Goal: Task Accomplishment & Management: Complete application form

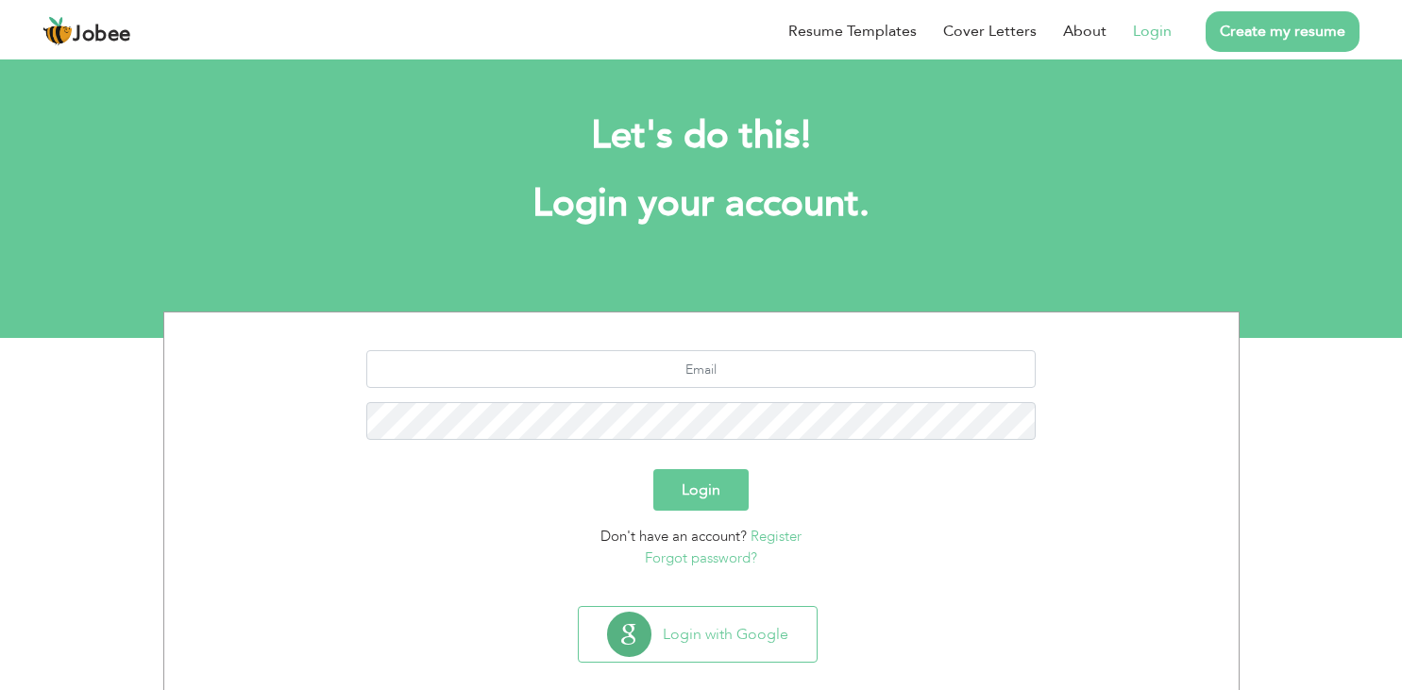
scroll to position [25, 0]
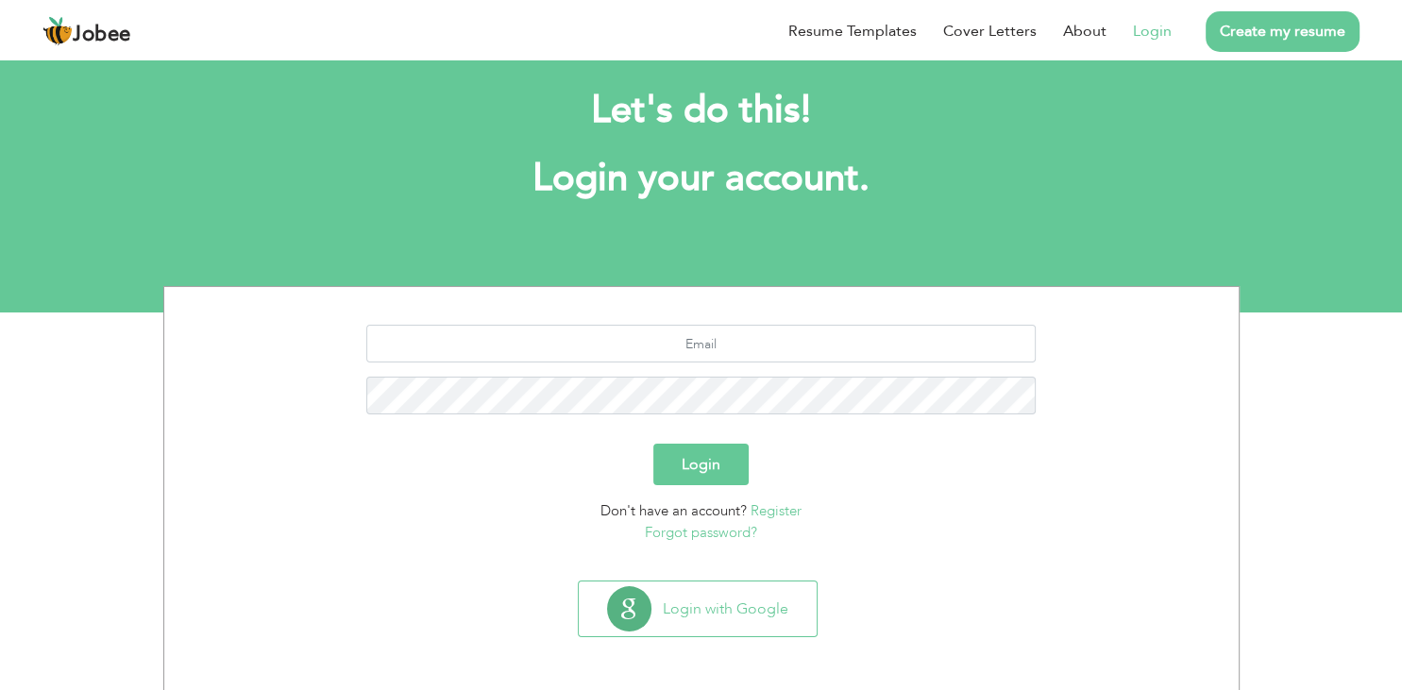
click at [728, 614] on button "Login with Google" at bounding box center [698, 609] width 238 height 55
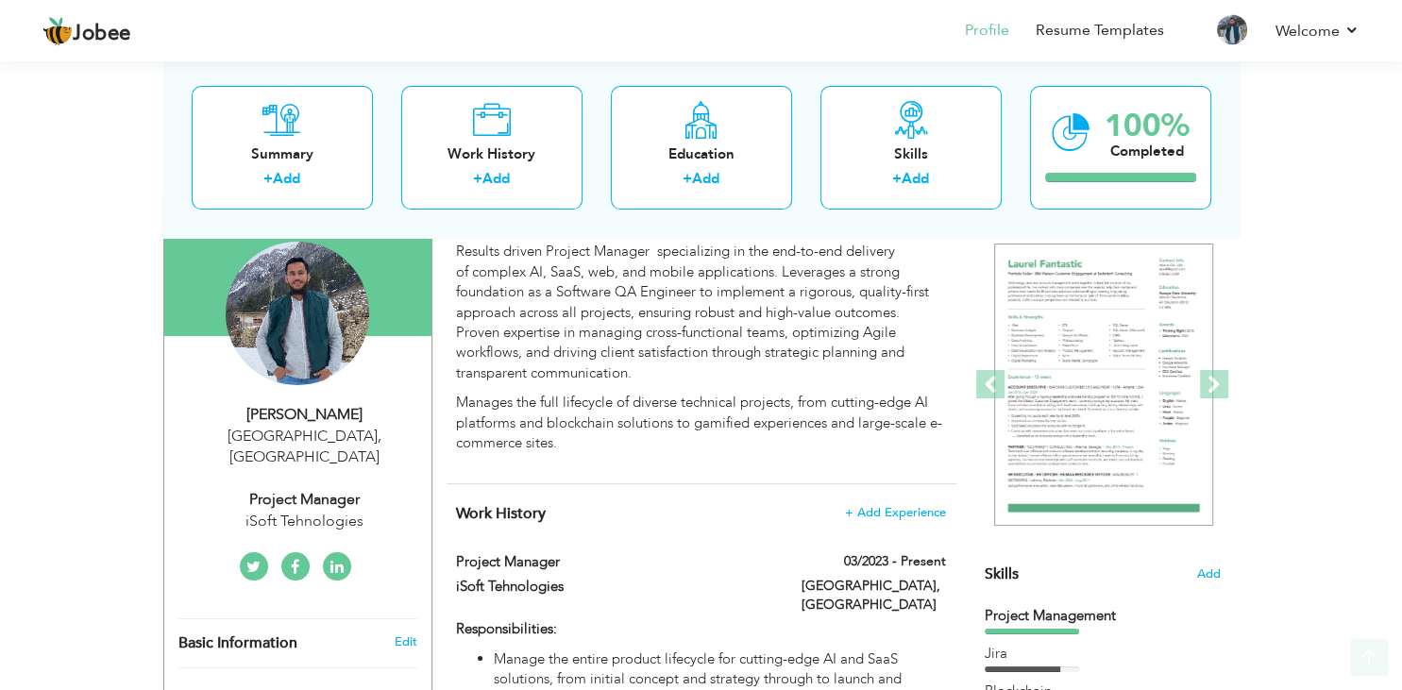
scroll to position [258, 0]
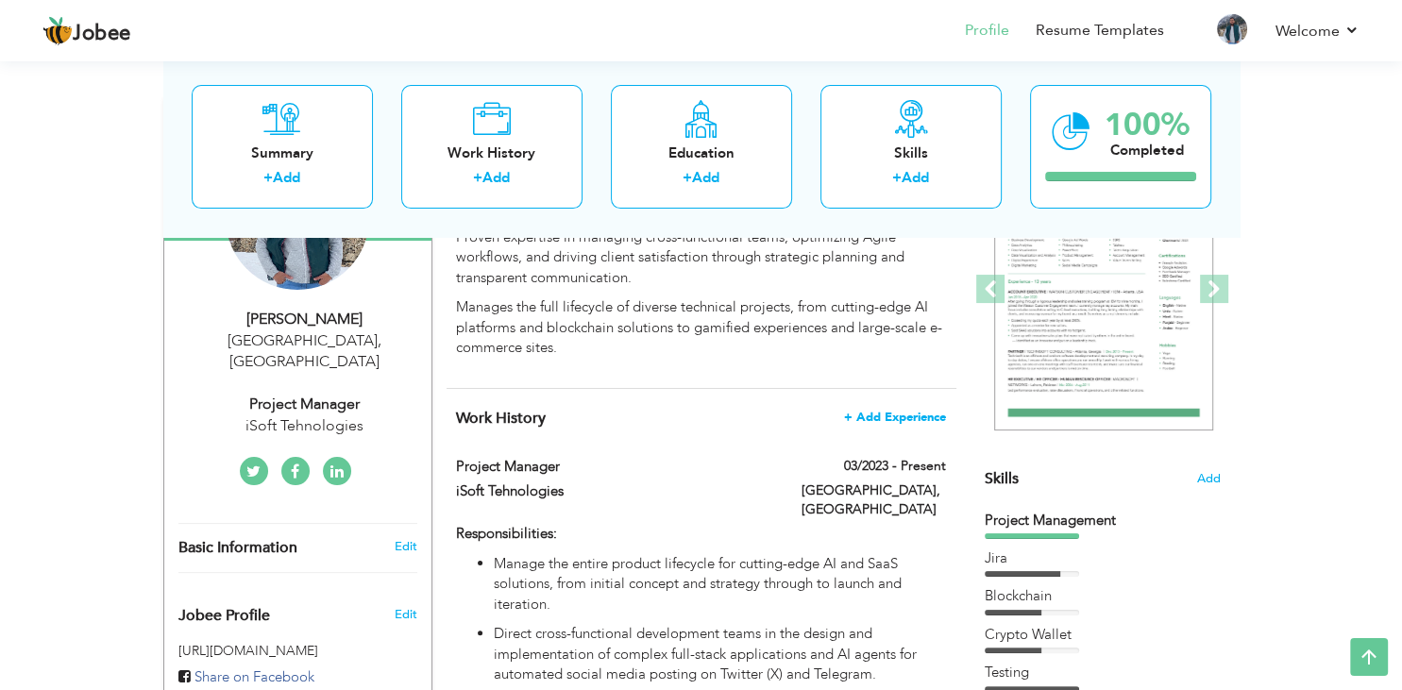
click at [898, 417] on span "+ Add Experience" at bounding box center [895, 417] width 102 height 13
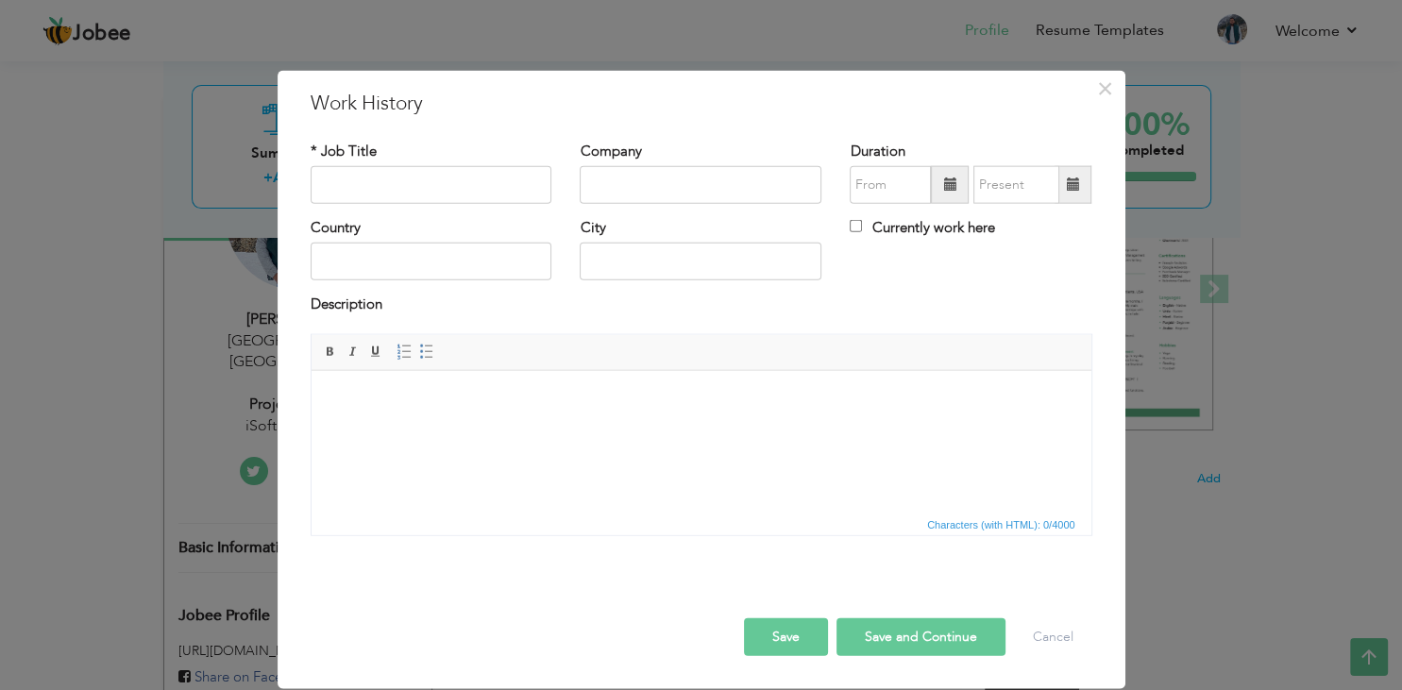
scroll to position [0, 0]
click at [430, 187] on input "text" at bounding box center [432, 185] width 242 height 38
click at [372, 178] on input "text" at bounding box center [432, 185] width 242 height 38
paste input "SQA LEAD"
type input "SQA LEAD"
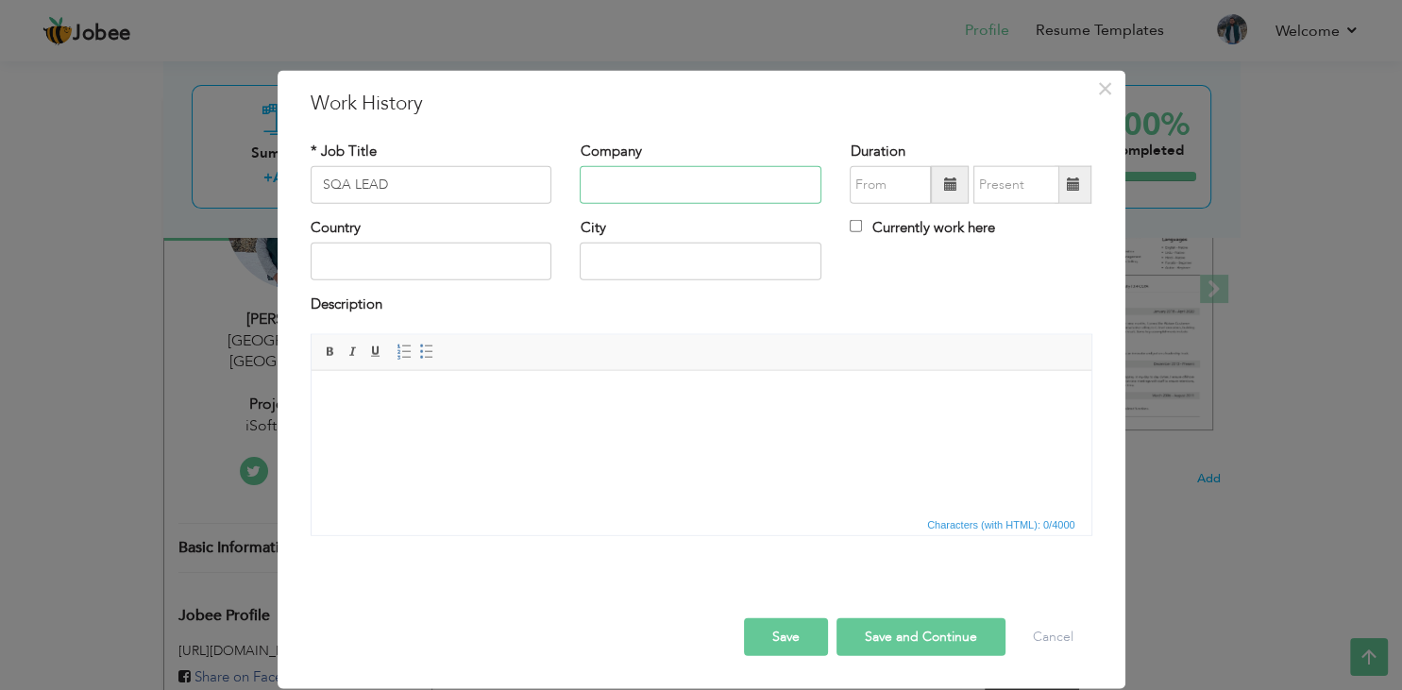
click at [673, 181] on input "text" at bounding box center [701, 185] width 242 height 38
type input "Narsun Studios"
click at [870, 191] on input "09/2025" at bounding box center [890, 185] width 81 height 38
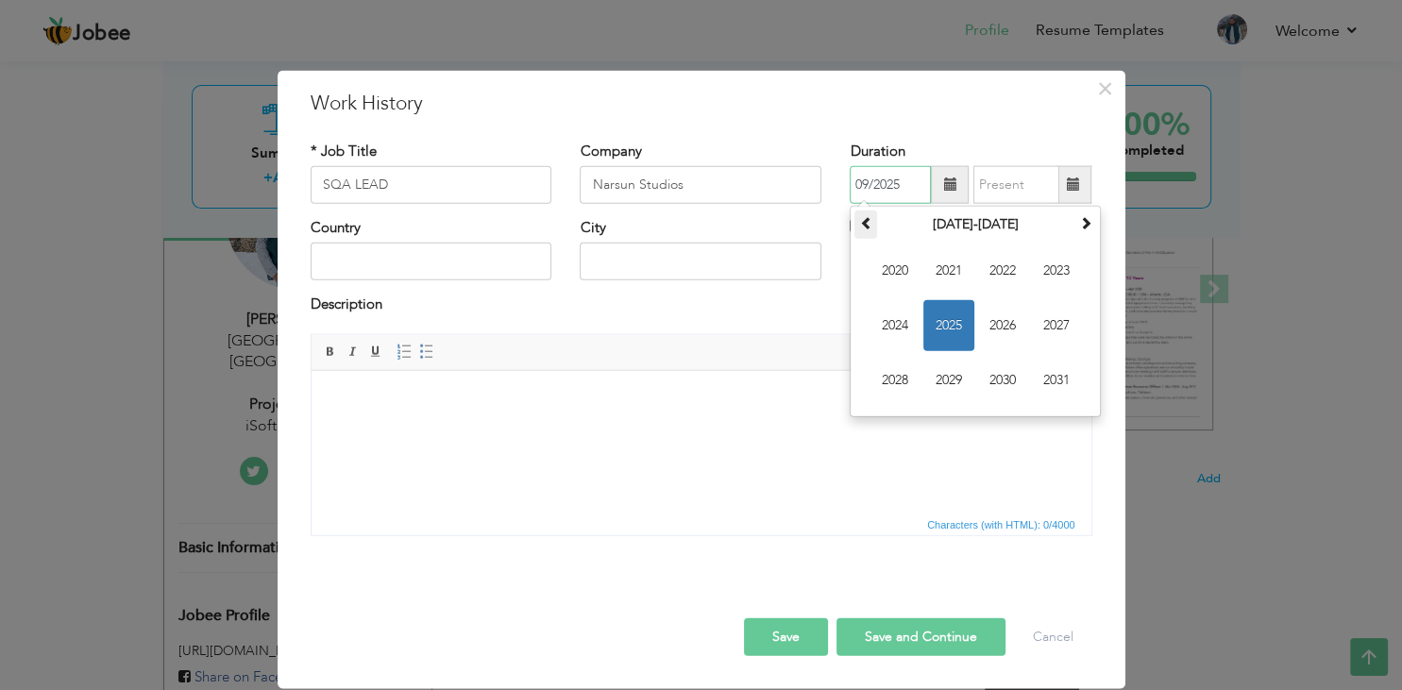
click at [871, 220] on span at bounding box center [865, 222] width 13 height 13
click at [942, 378] on span "2019" at bounding box center [948, 380] width 51 height 51
click at [953, 379] on span "Oct" at bounding box center [948, 380] width 51 height 51
type input "10/2019"
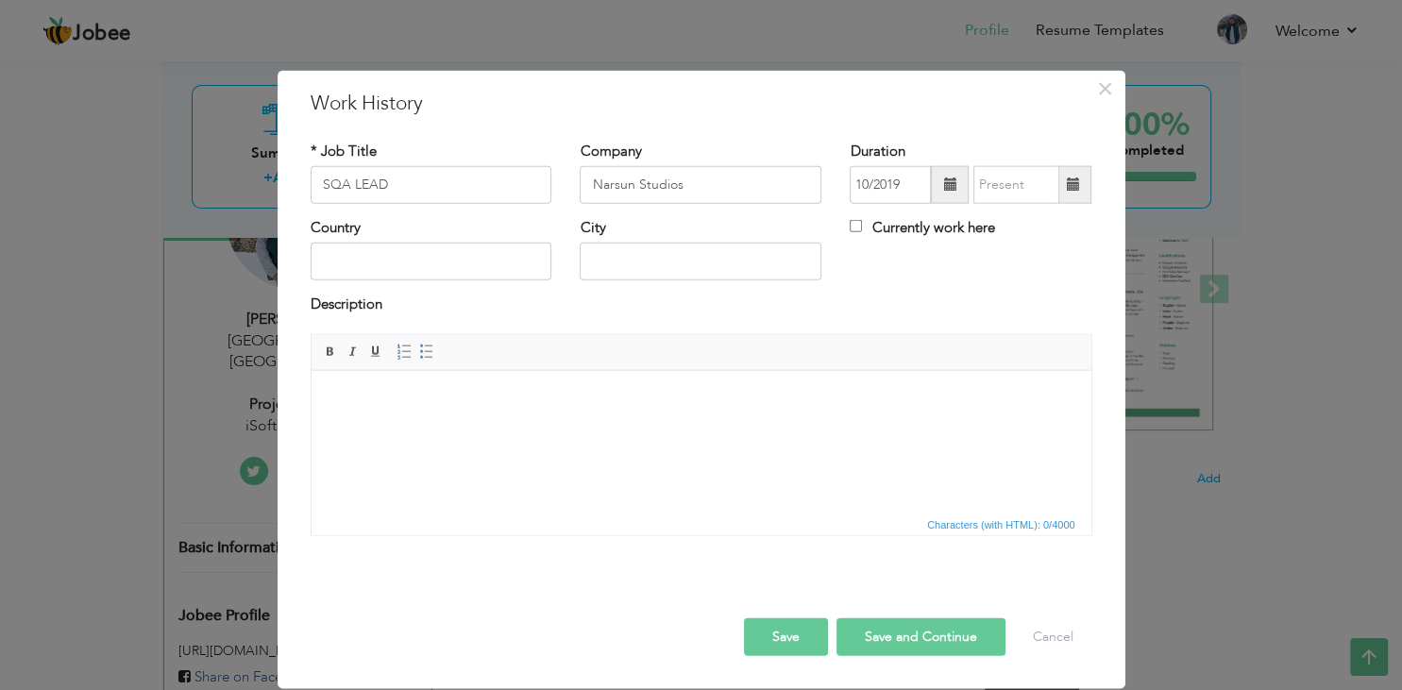
click at [1068, 185] on span at bounding box center [1072, 183] width 13 height 13
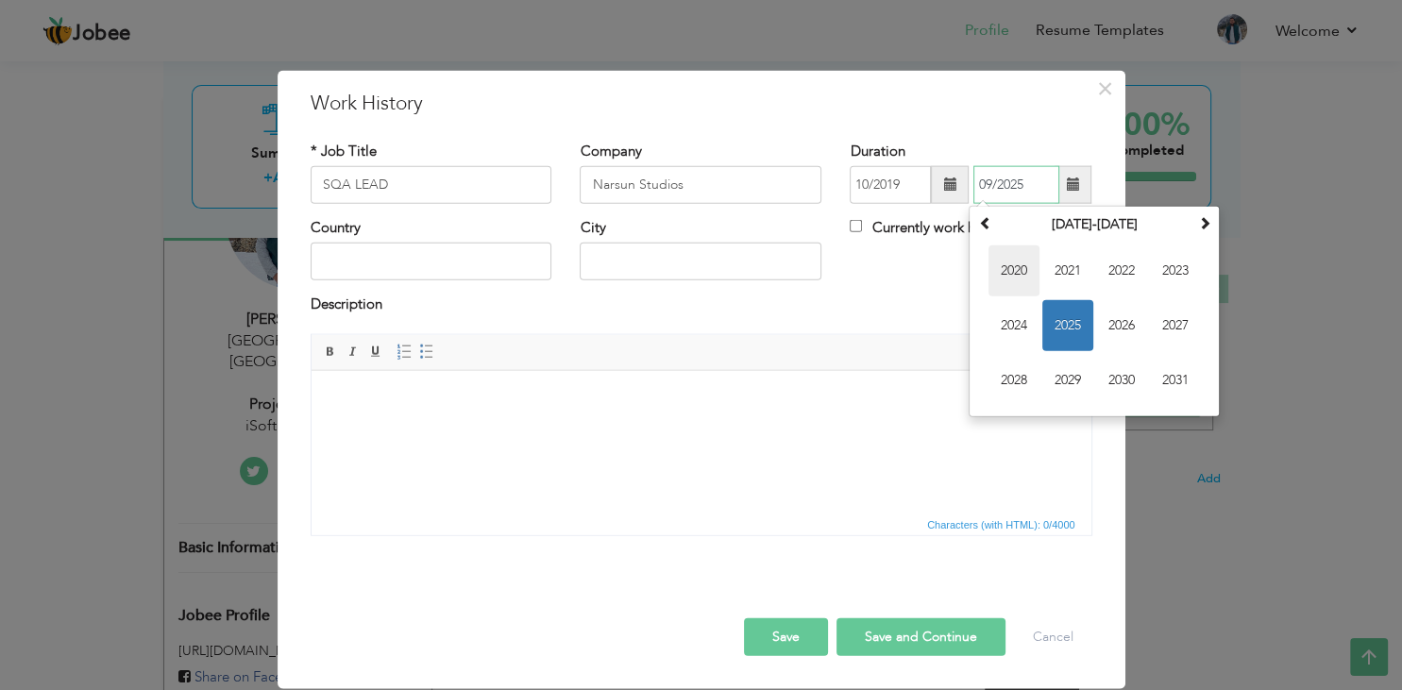
click at [1014, 263] on span "2020" at bounding box center [1013, 270] width 51 height 51
click at [1082, 375] on span "Oct" at bounding box center [1067, 380] width 51 height 51
type input "10/2020"
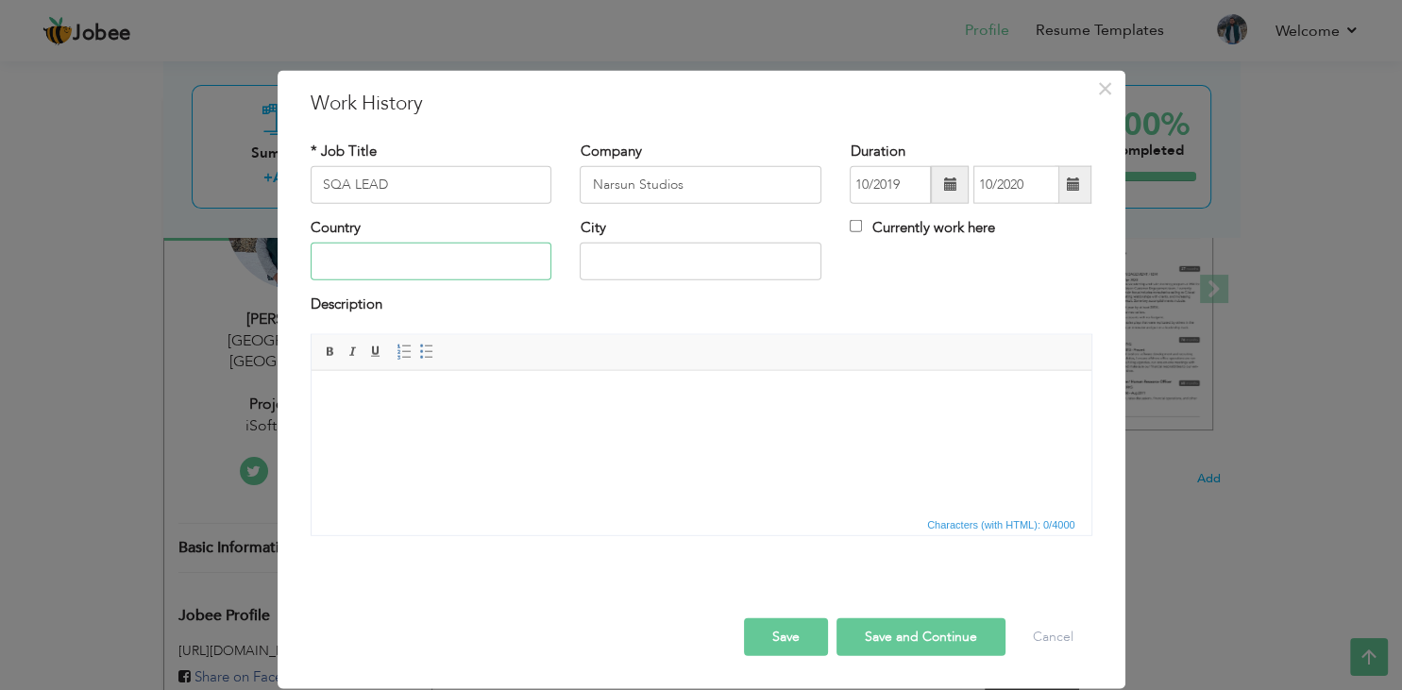
click at [473, 260] on input "text" at bounding box center [432, 262] width 242 height 38
type input "[GEOGRAPHIC_DATA]"
click at [512, 405] on body at bounding box center [700, 399] width 742 height 20
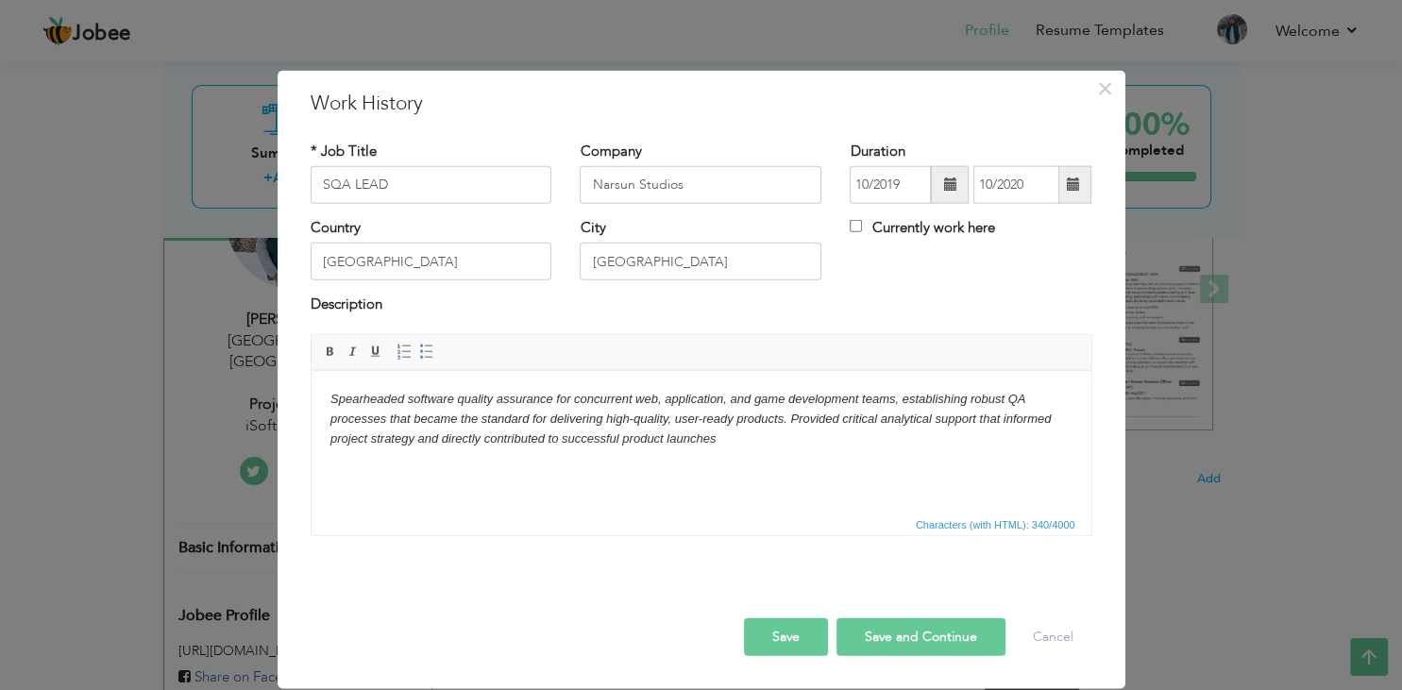
click at [398, 400] on em "Spearheaded software quality assurance for concurrent web, application, and gam…" at bounding box center [689, 418] width 720 height 54
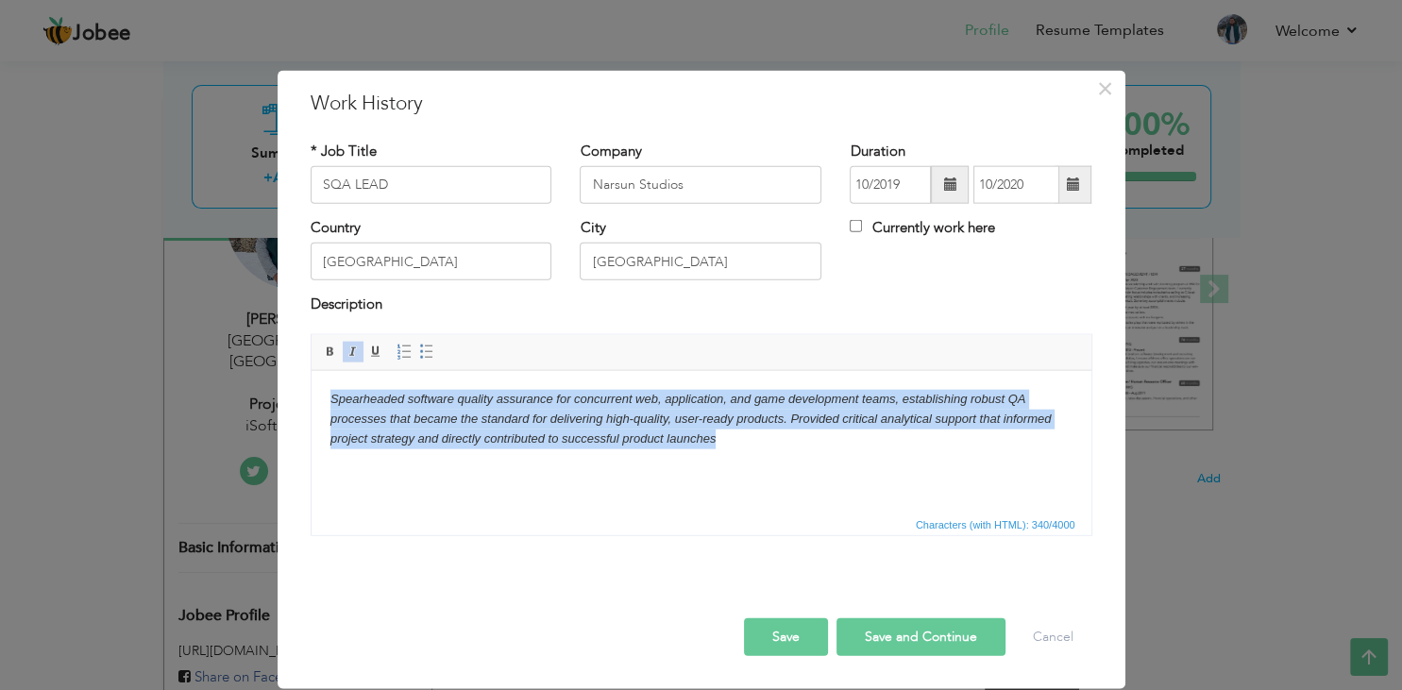
click at [398, 400] on em "Spearheaded software quality assurance for concurrent web, application, and gam…" at bounding box center [689, 418] width 720 height 54
click at [353, 349] on span at bounding box center [353, 351] width 15 height 15
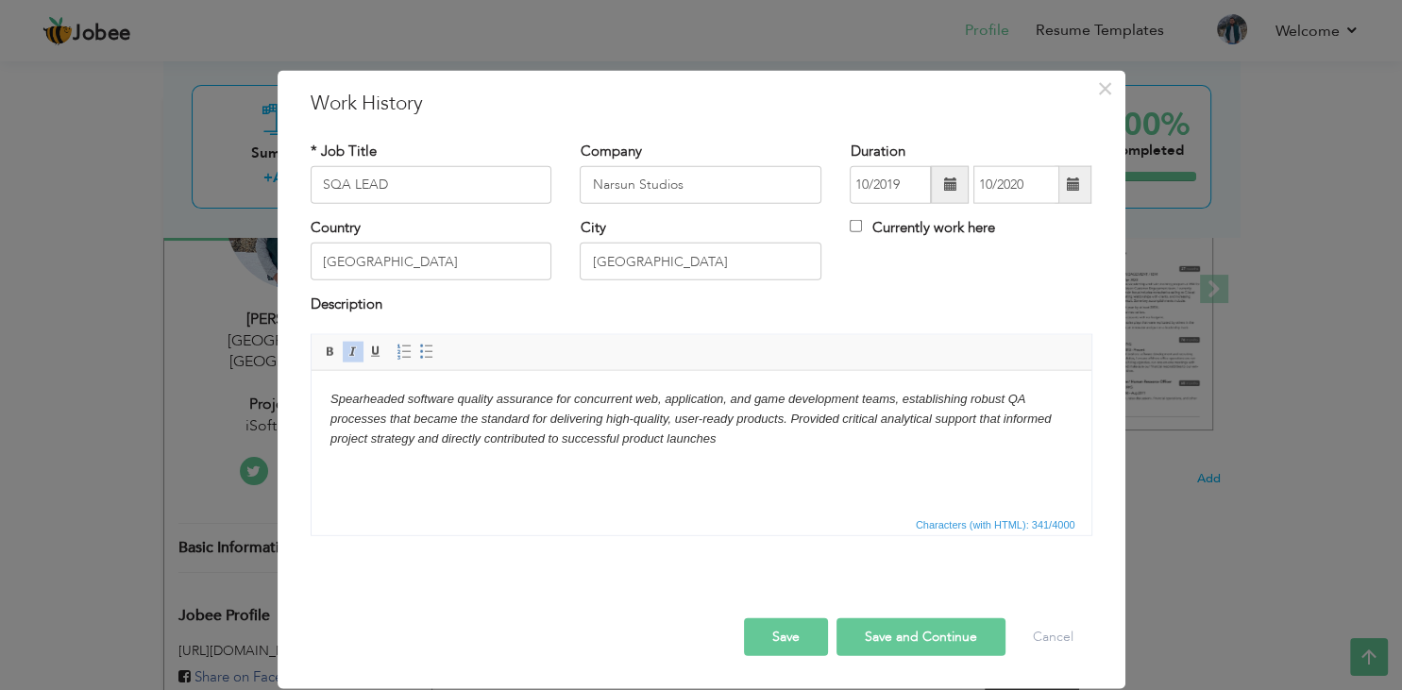
click at [353, 349] on span at bounding box center [353, 351] width 15 height 15
click at [526, 477] on html "Spearheaded software quality assurance for concurrent web, application, and gam…" at bounding box center [701, 441] width 780 height 142
click at [667, 397] on body "Spearheaded software quality assurance for concurrent web, application, and gam…" at bounding box center [700, 418] width 742 height 59
click at [633, 419] on body "Spearheaded software quality assurance for concurrent web, mobile application, …" at bounding box center [700, 418] width 742 height 59
click at [704, 421] on body "Spearheaded software quality assurance for concurrent web, mobile application, …" at bounding box center [700, 418] width 742 height 59
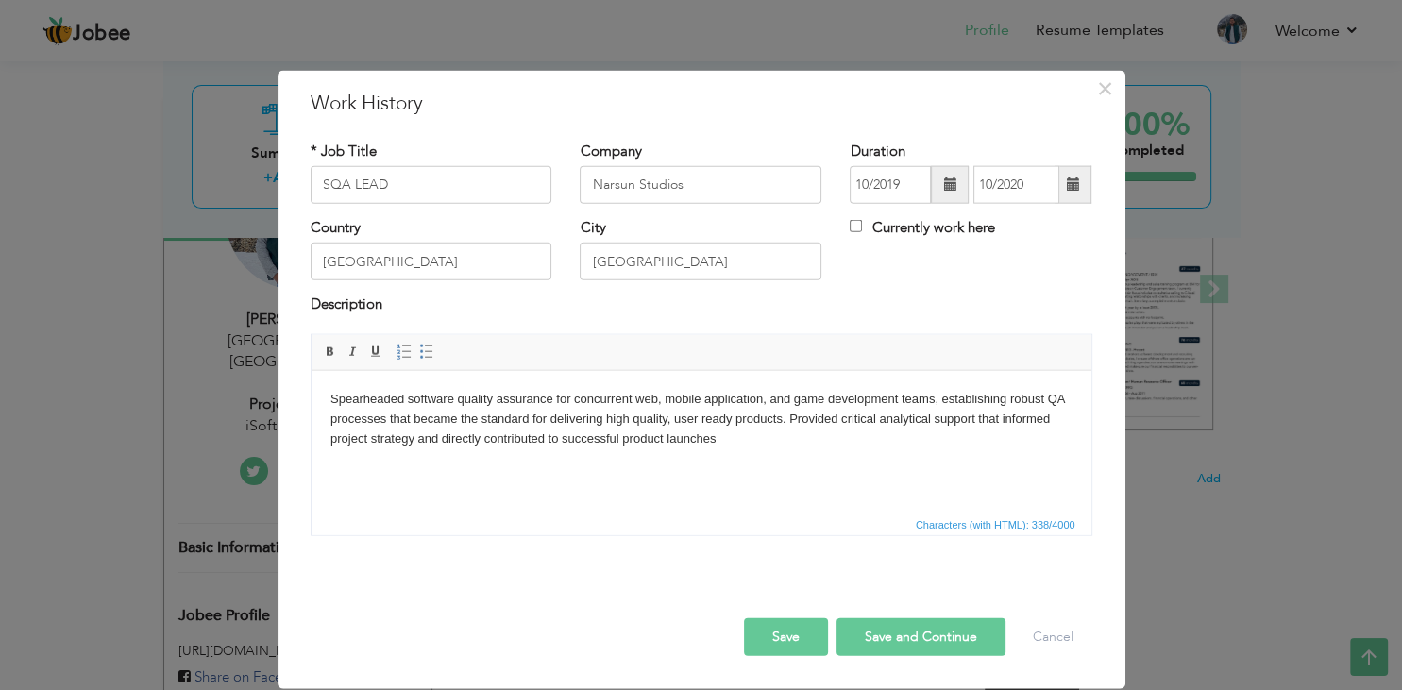
click at [769, 430] on body "Spearheaded software quality assurance for concurrent web, mobile application, …" at bounding box center [700, 418] width 742 height 59
drag, startPoint x: 790, startPoint y: 417, endPoint x: 795, endPoint y: 437, distance: 20.4
click at [795, 437] on body "Spearheaded software quality assurance for concurrent web, mobile application, …" at bounding box center [700, 418] width 742 height 59
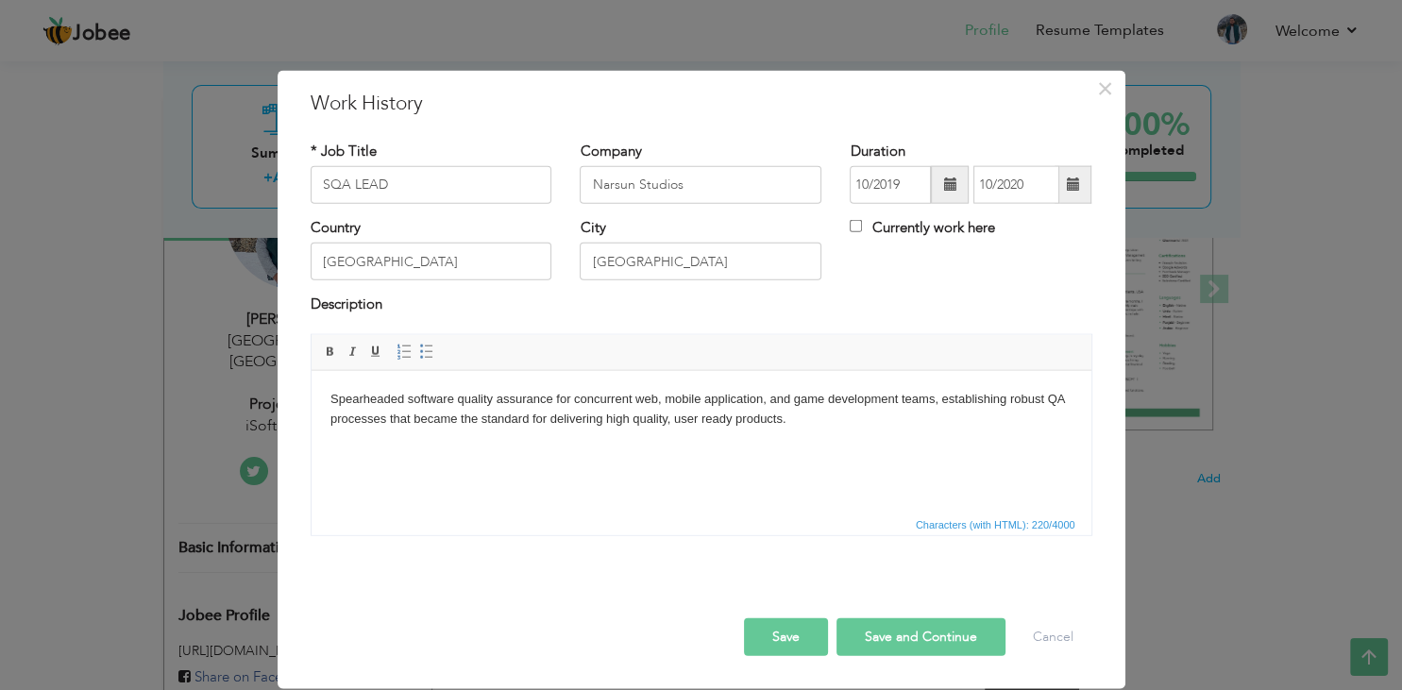
click at [361, 435] on html "Spearheaded software quality assurance for concurrent web, mobile application, …" at bounding box center [701, 441] width 780 height 142
click at [339, 438] on html "Spearheaded software quality assurance for concurrent web, mobile application, …" at bounding box center [701, 441] width 780 height 142
click at [811, 420] on body "Spearheaded software quality assurance for concurrent web, mobile application, …" at bounding box center [700, 409] width 742 height 40
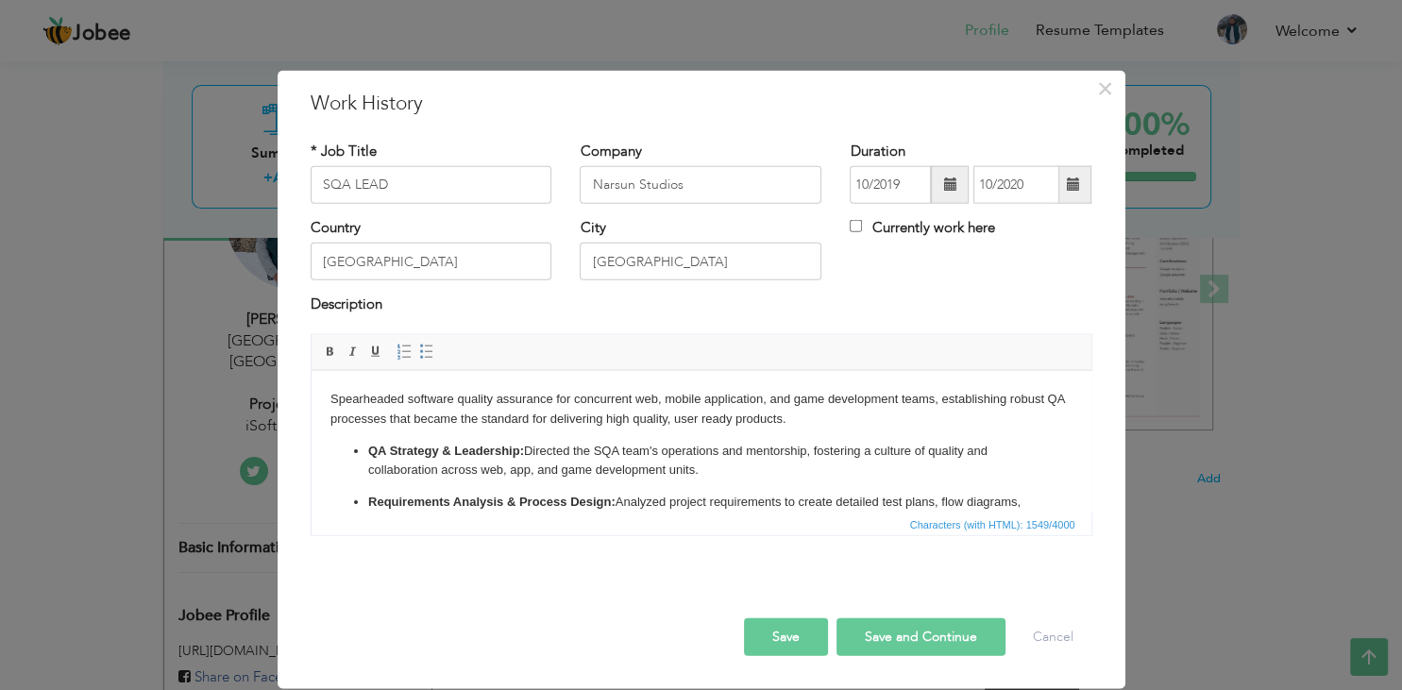
click at [527, 447] on p "QA Strategy & Leadership: Directed the SQA team's operations and mentorship, fo…" at bounding box center [700, 461] width 666 height 40
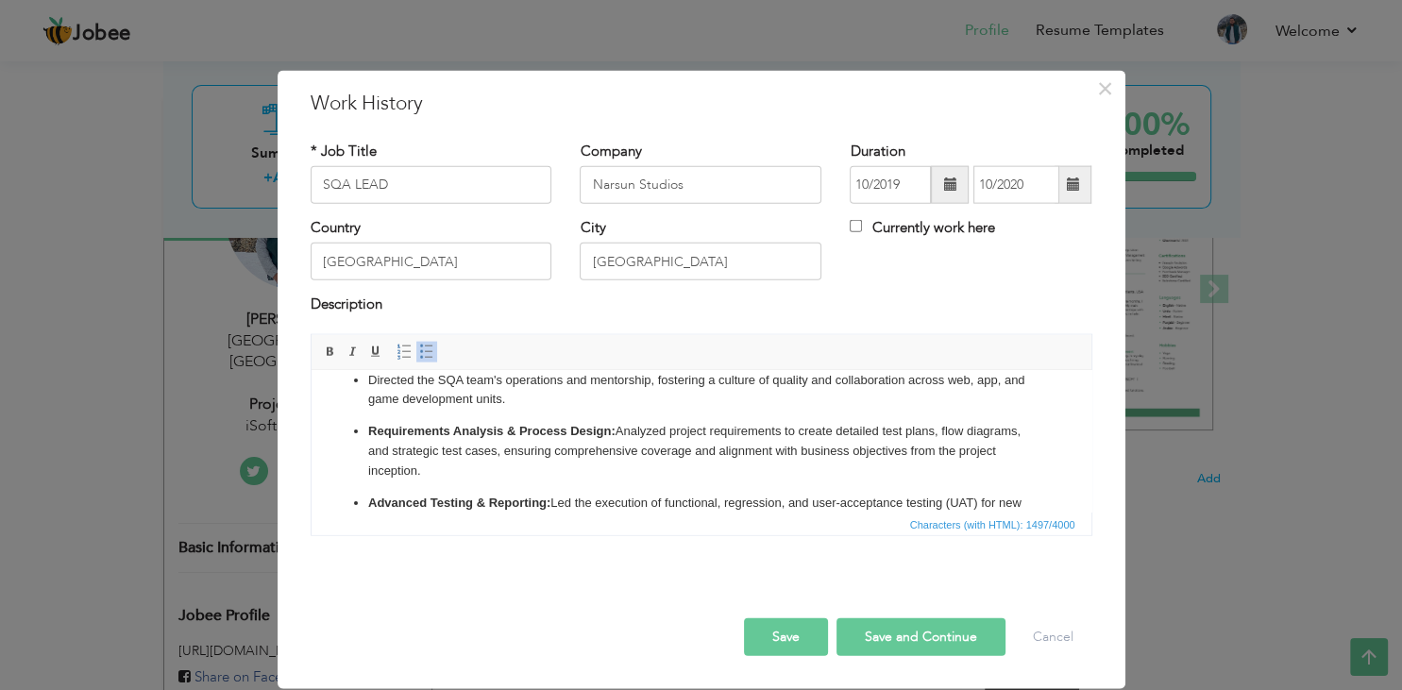
scroll to position [72, 0]
click at [618, 427] on p "Requirements Analysis & Process Design: Analyzed project requirements to create…" at bounding box center [700, 449] width 666 height 59
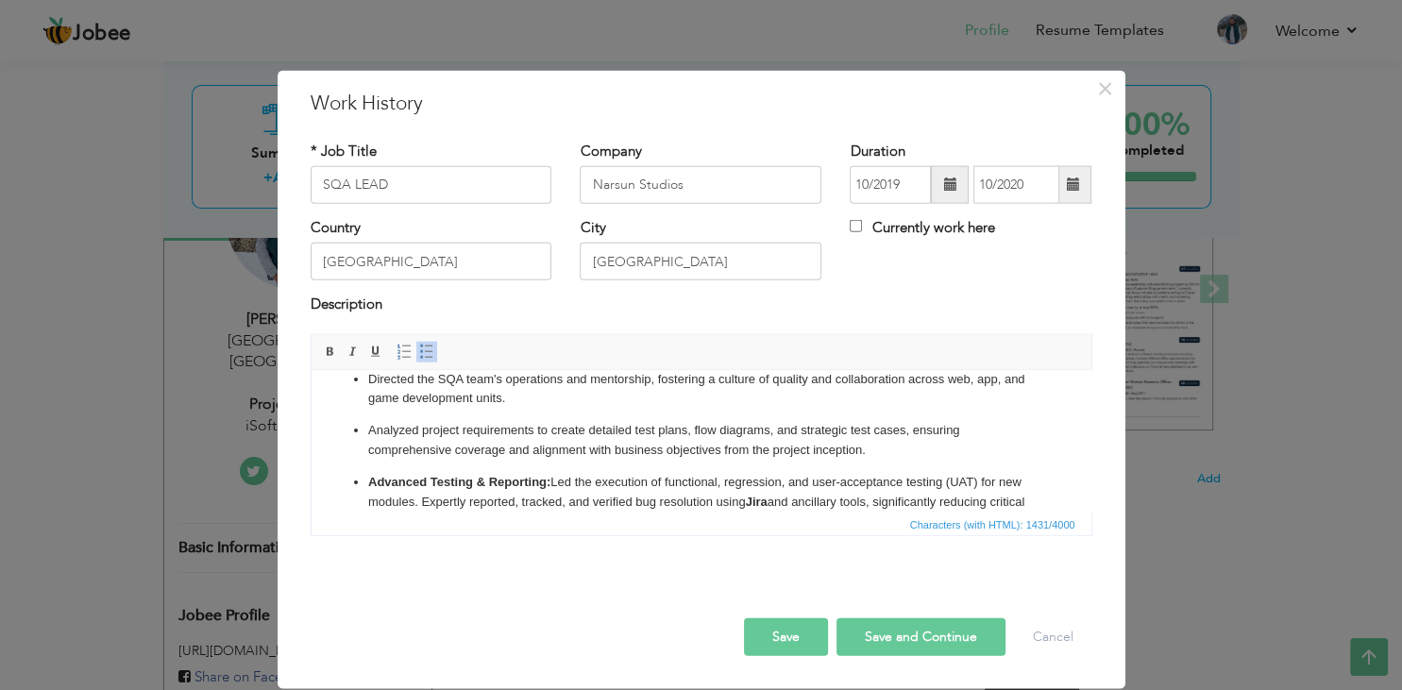
click at [549, 482] on strong "Advanced Testing & Reporting:" at bounding box center [458, 481] width 182 height 14
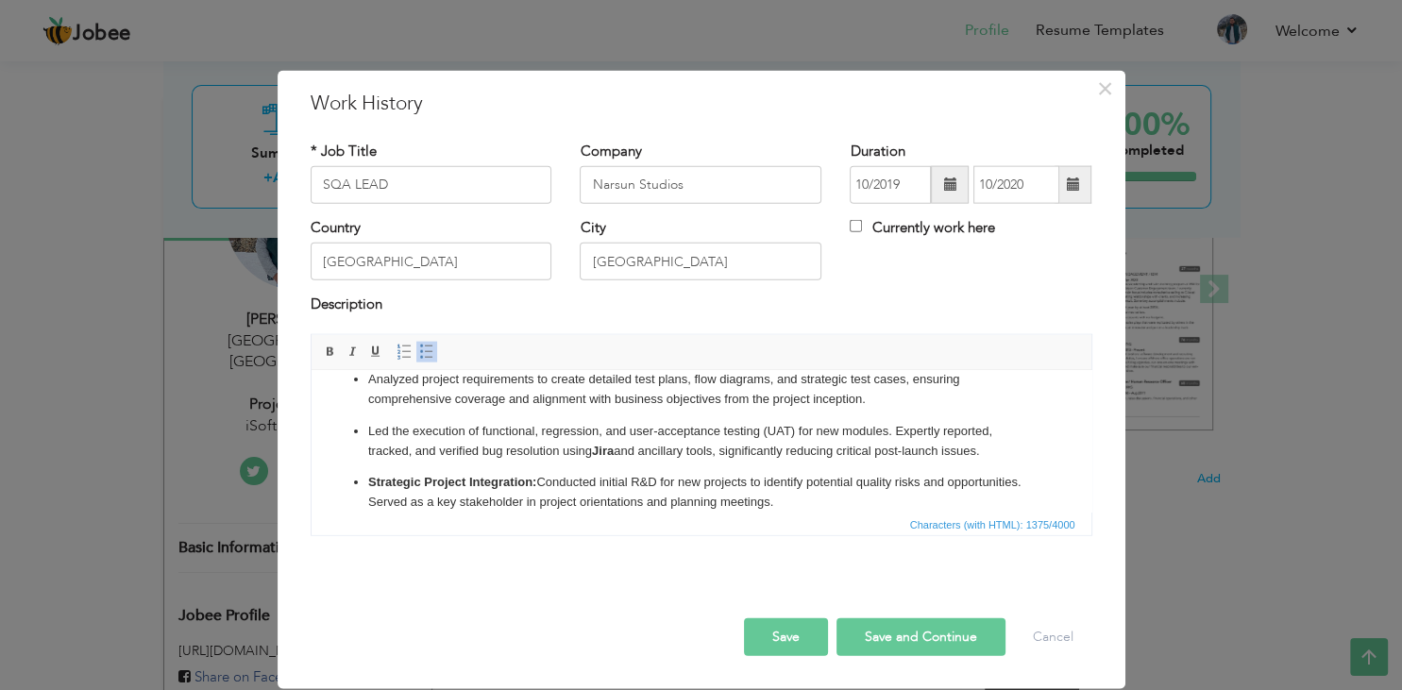
scroll to position [124, 0]
drag, startPoint x: 622, startPoint y: 451, endPoint x: 722, endPoint y: 449, distance: 100.1
click at [722, 449] on p "Led the execution of functional, regression, and user-acceptance testing (UAT) …" at bounding box center [700, 440] width 666 height 40
click at [667, 450] on p "Led the execution of functional, regression, and user-acceptance testing (UAT) …" at bounding box center [700, 440] width 666 height 40
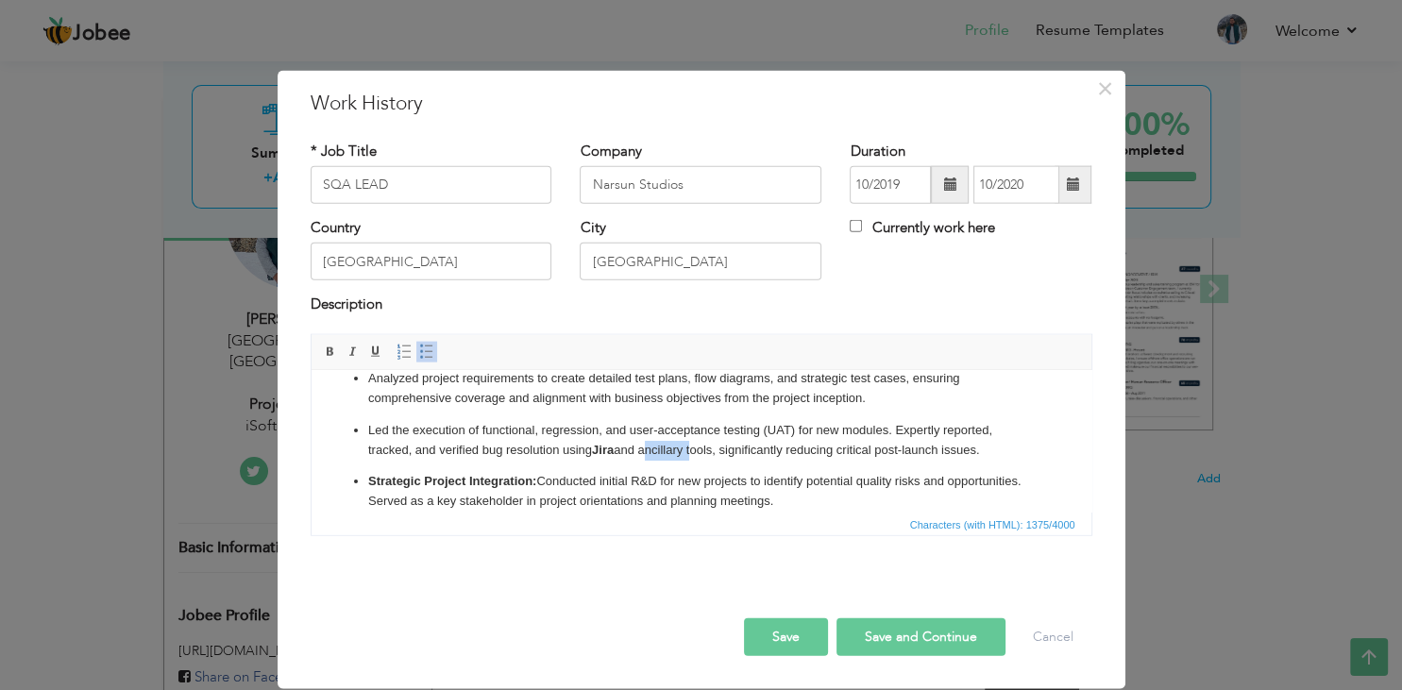
click at [667, 450] on p "Led the execution of functional, regression, and user-acceptance testing (UAT) …" at bounding box center [700, 440] width 666 height 40
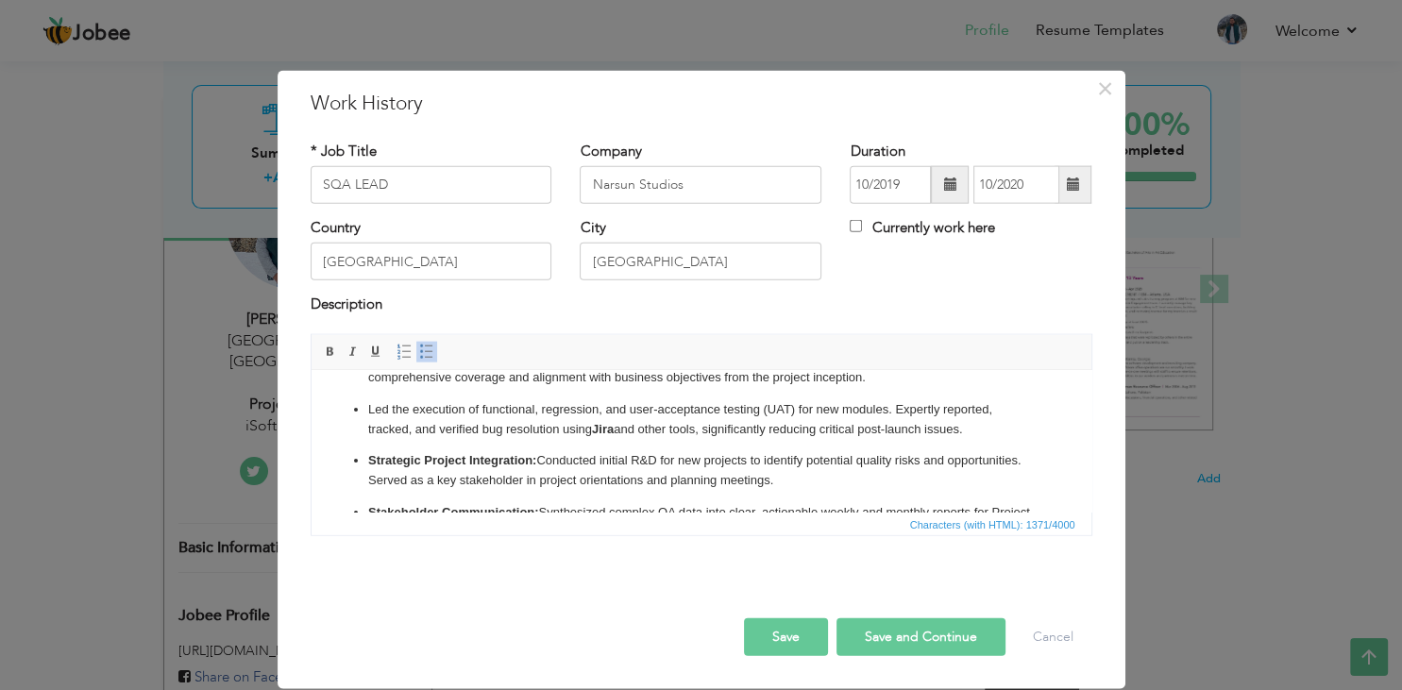
scroll to position [145, 0]
click at [541, 456] on p "Strategic Project Integration: Conducted initial R&D for new projects to identi…" at bounding box center [700, 469] width 666 height 40
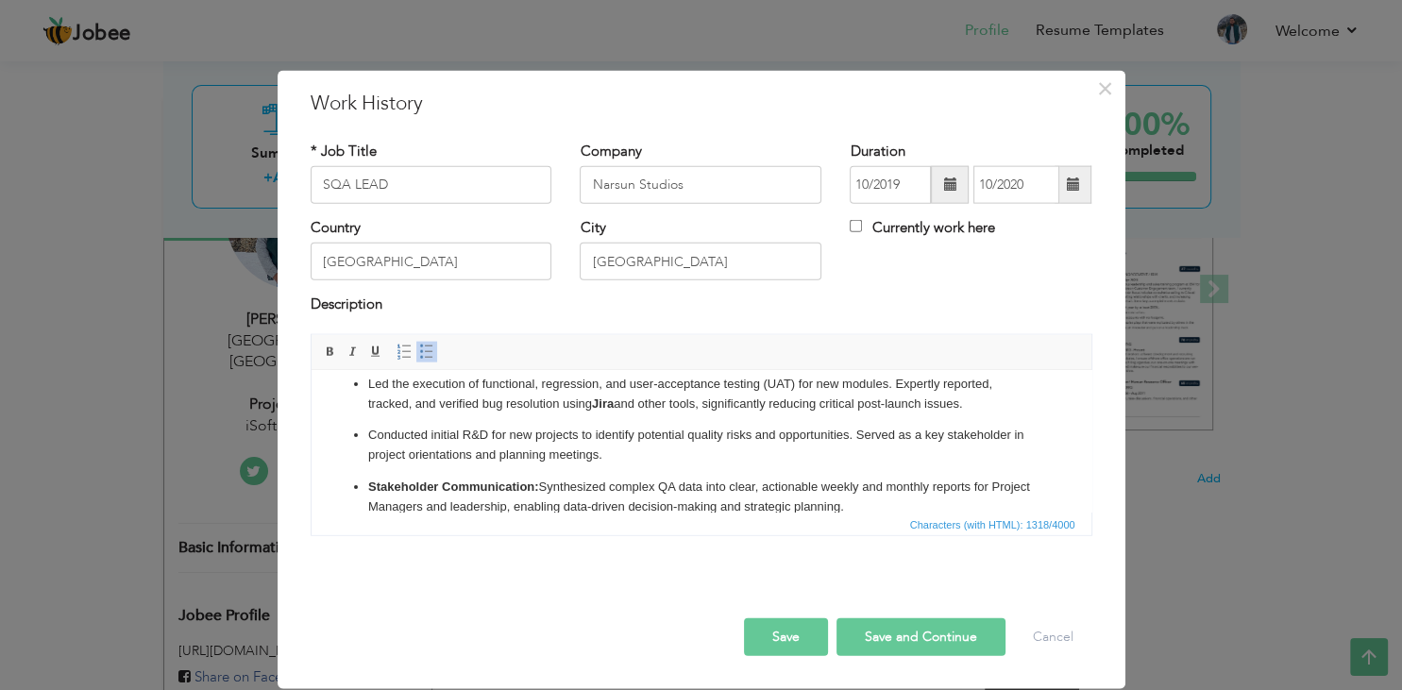
scroll to position [174, 0]
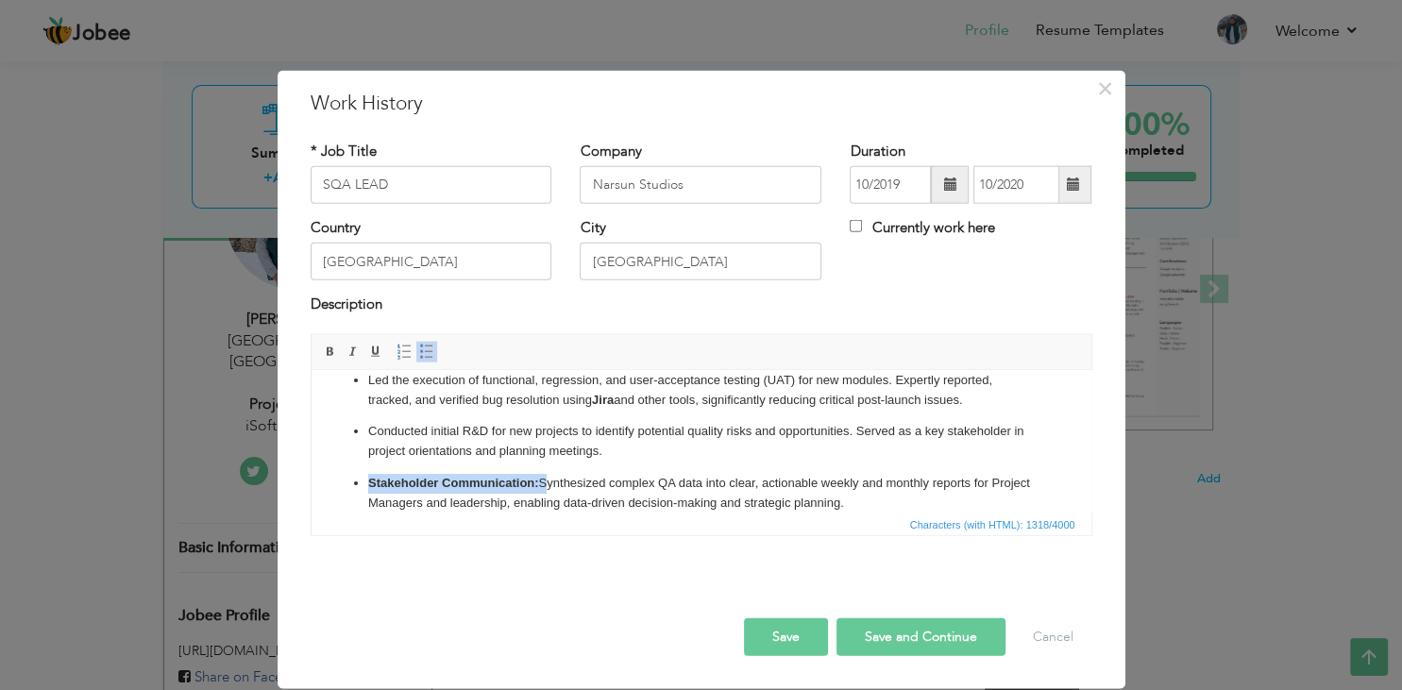
drag, startPoint x: 542, startPoint y: 476, endPoint x: 369, endPoint y: 475, distance: 172.8
click at [369, 475] on p "Stakeholder Communication: Synthesized complex QA data into clear, actionable w…" at bounding box center [700, 493] width 666 height 40
click at [398, 483] on p "Synthesized complex QA data into clear, actionable weekly and monthly reports f…" at bounding box center [700, 493] width 666 height 40
copy p "Synthesized"
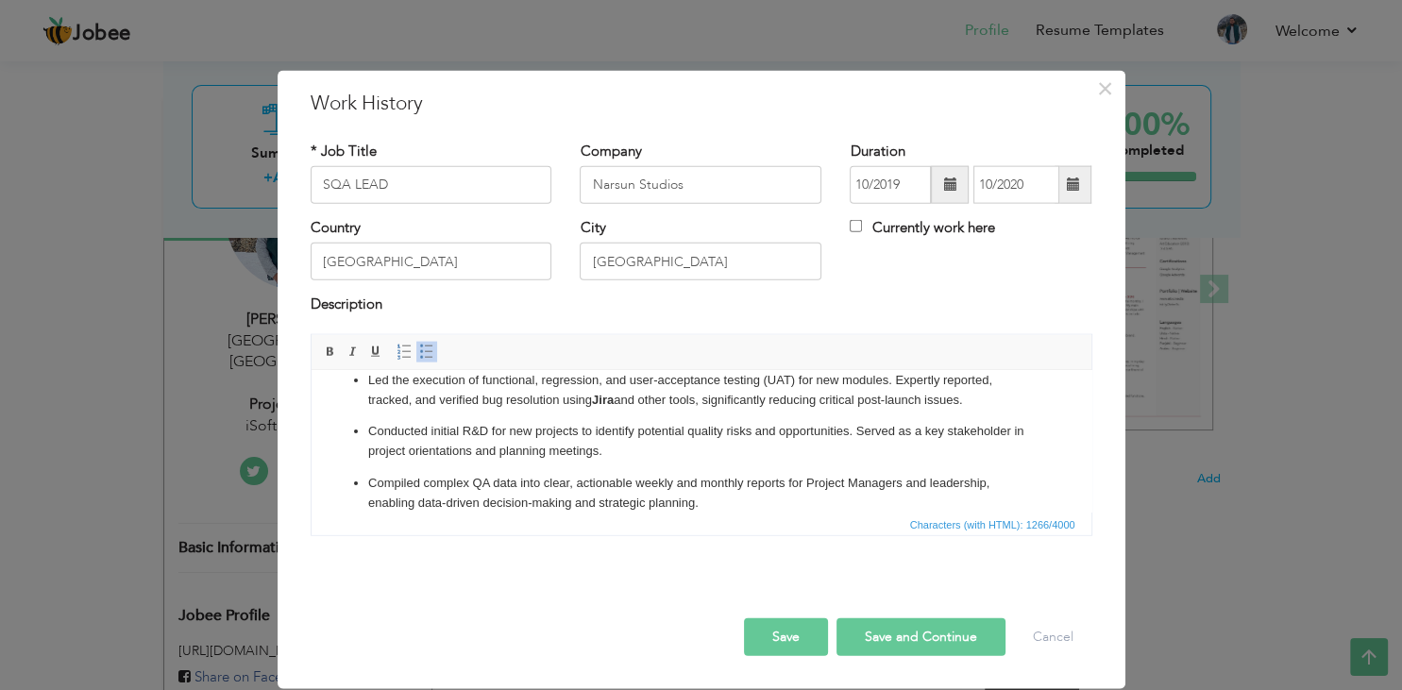
click at [710, 505] on p "Compiled complex QA data into clear, actionable weekly and monthly reports for …" at bounding box center [700, 493] width 666 height 40
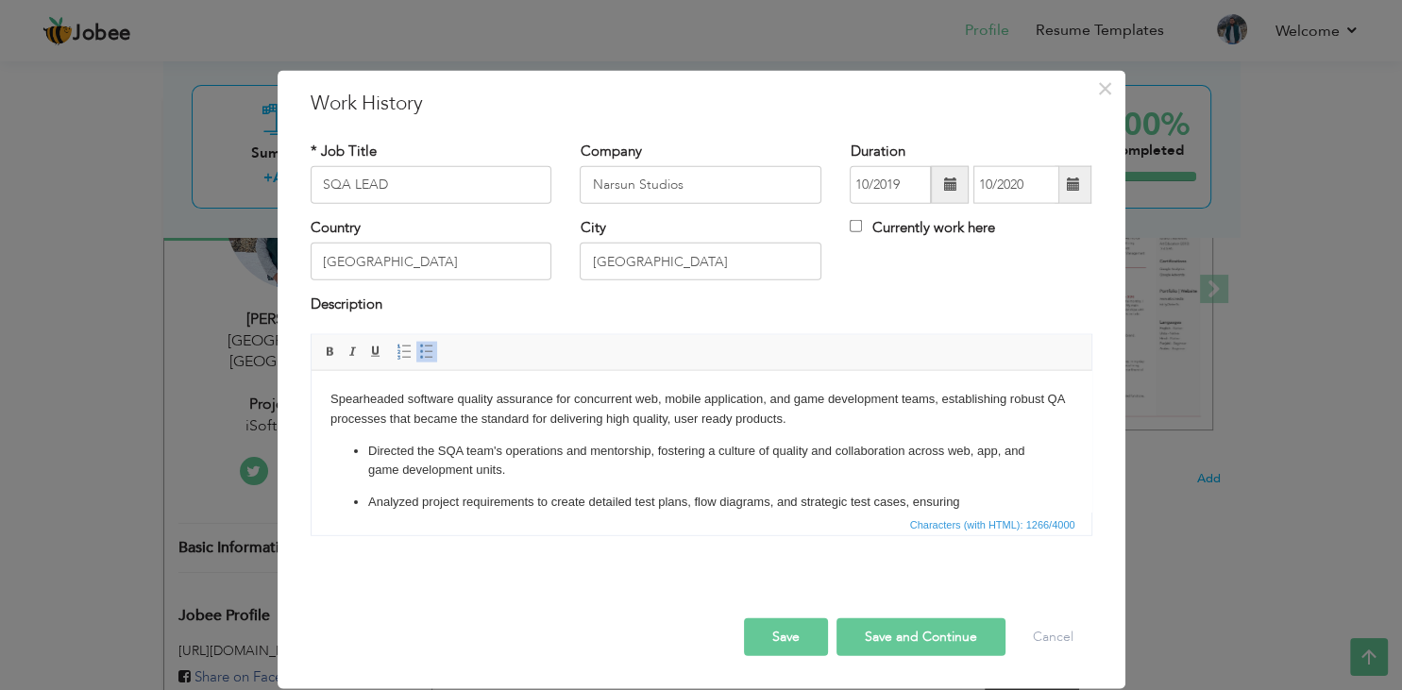
click at [364, 397] on p "Spearheaded software quality assurance for concurrent web, mobile application, …" at bounding box center [700, 409] width 742 height 40
click at [791, 636] on button "Save" at bounding box center [786, 636] width 84 height 38
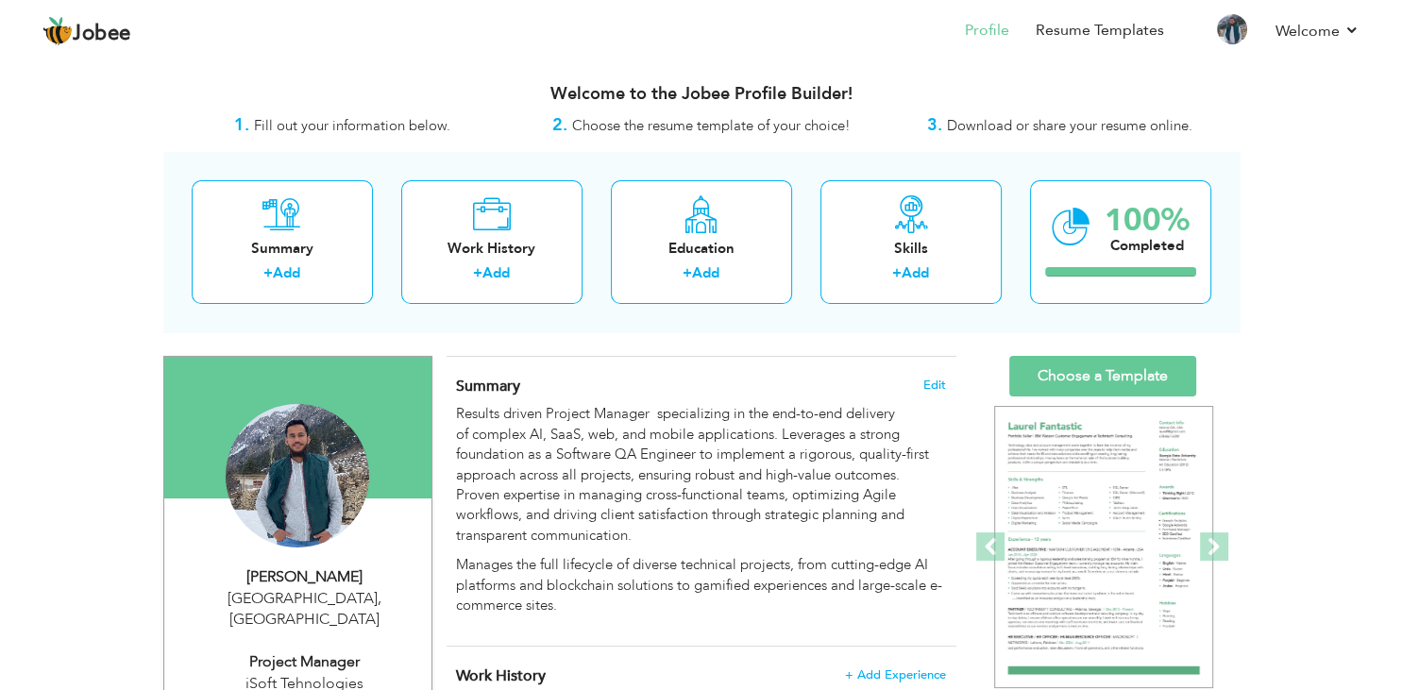
click at [982, 93] on h3 "Welcome to the Jobee Profile Builder!" at bounding box center [701, 94] width 1076 height 19
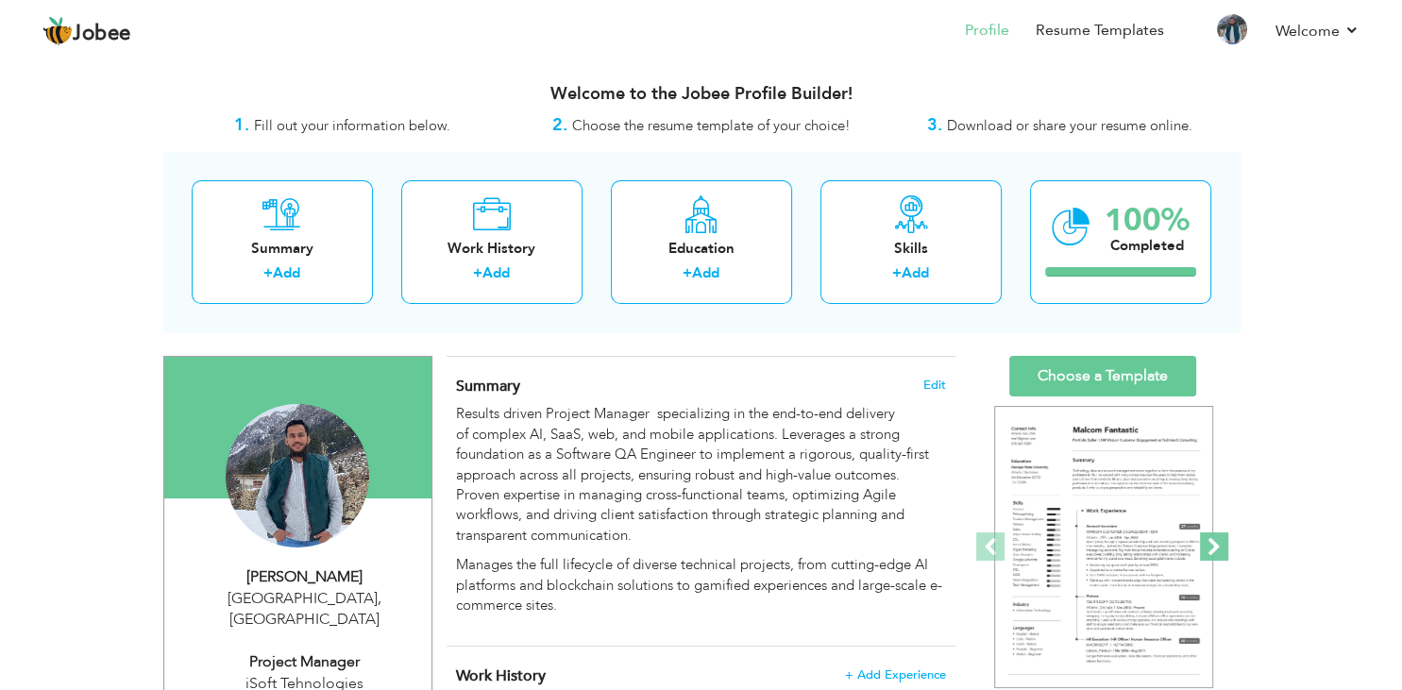
click at [1218, 550] on span at bounding box center [1214, 546] width 28 height 28
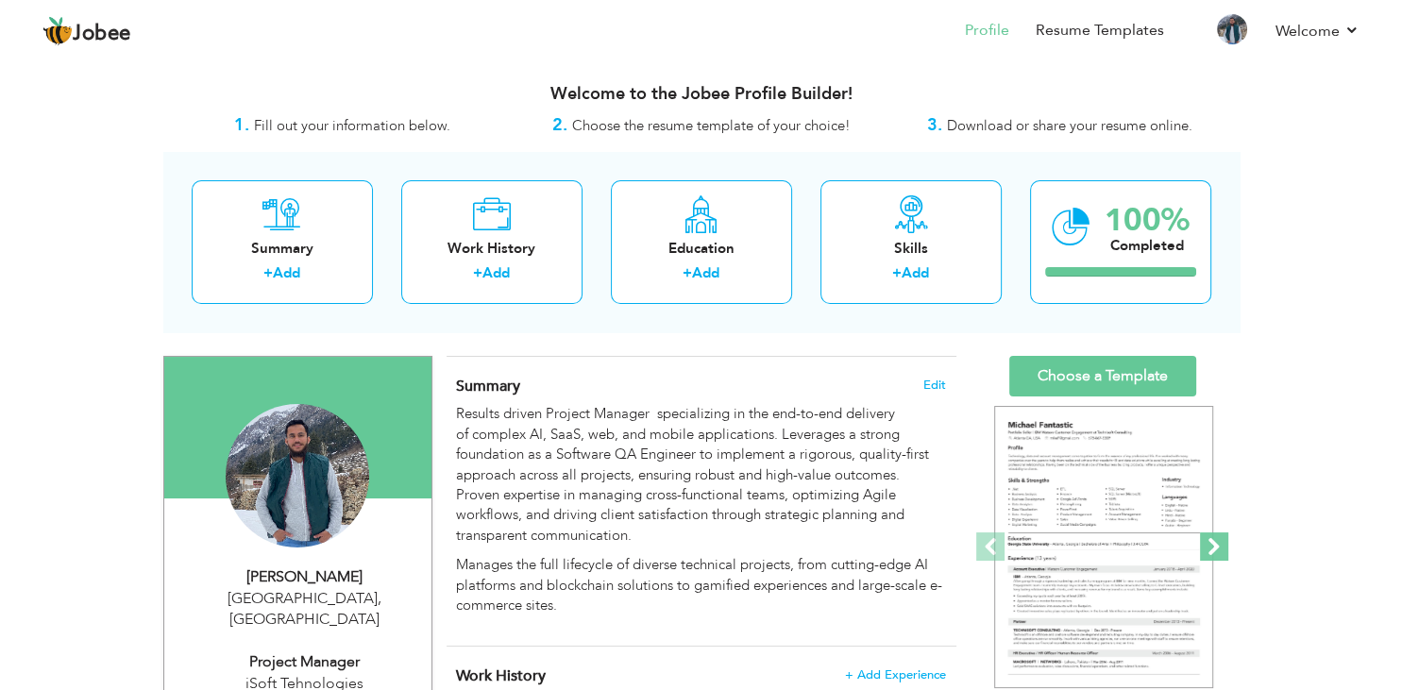
click at [1215, 549] on span at bounding box center [1214, 546] width 28 height 28
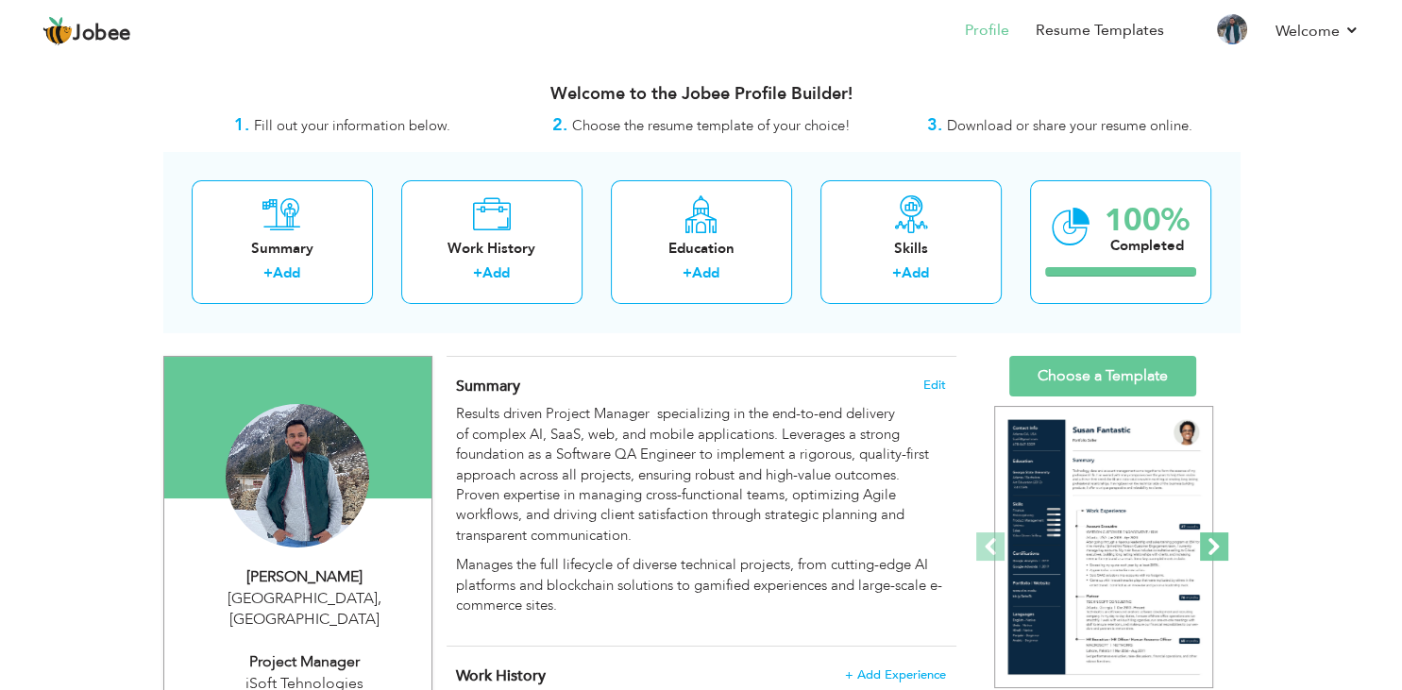
click at [1218, 547] on span at bounding box center [1214, 546] width 28 height 28
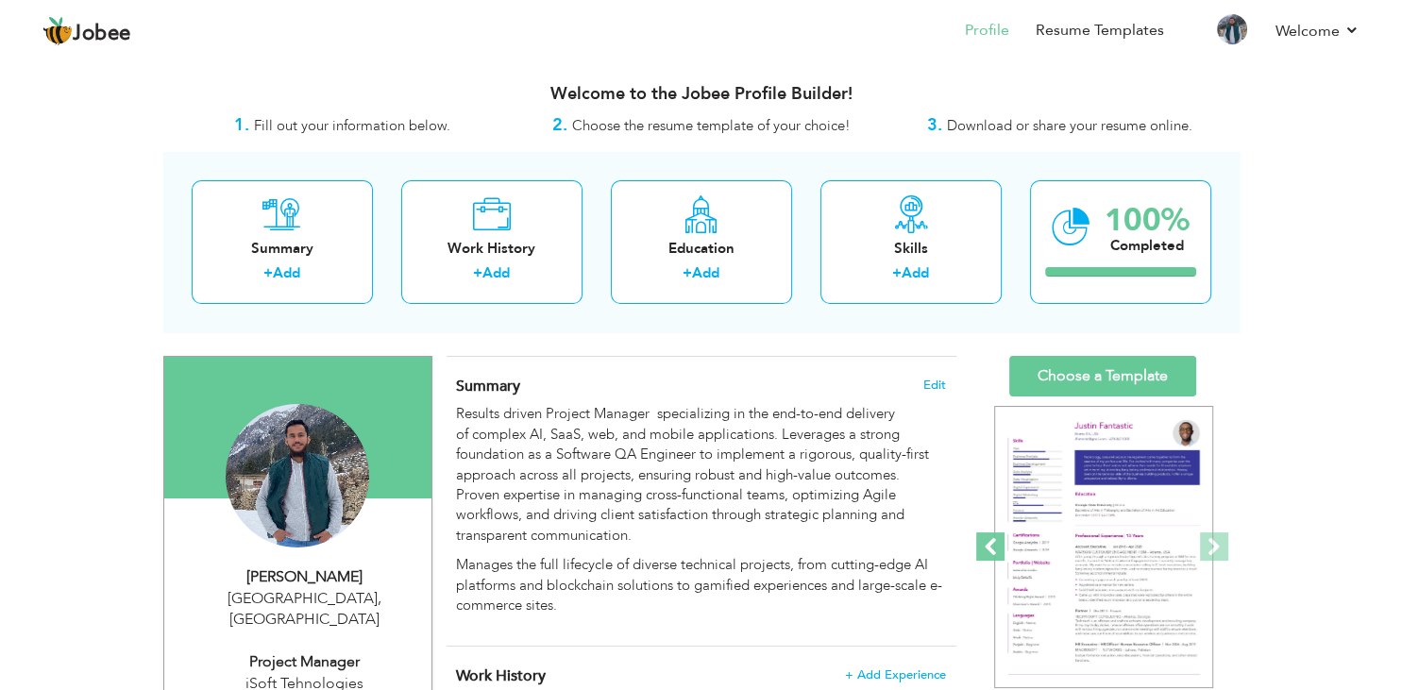
click at [986, 549] on span at bounding box center [990, 546] width 28 height 28
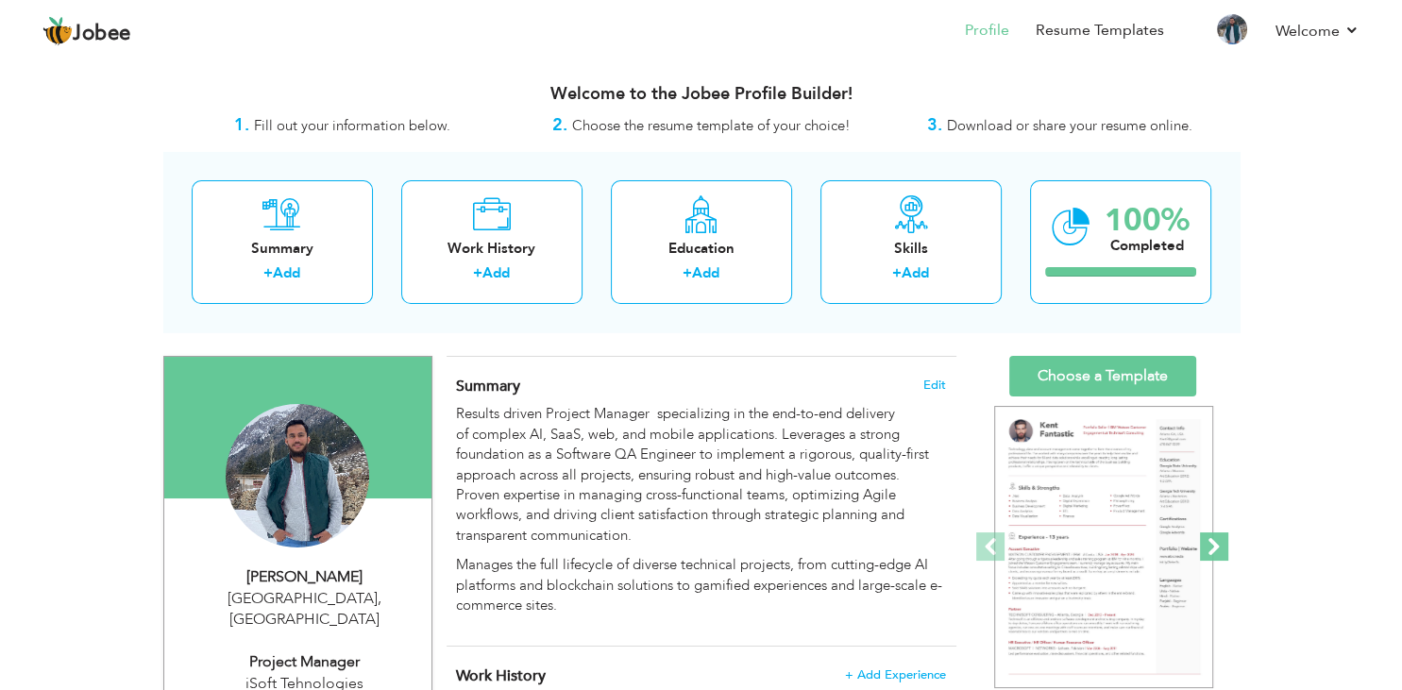
click at [1210, 546] on span at bounding box center [1214, 546] width 28 height 28
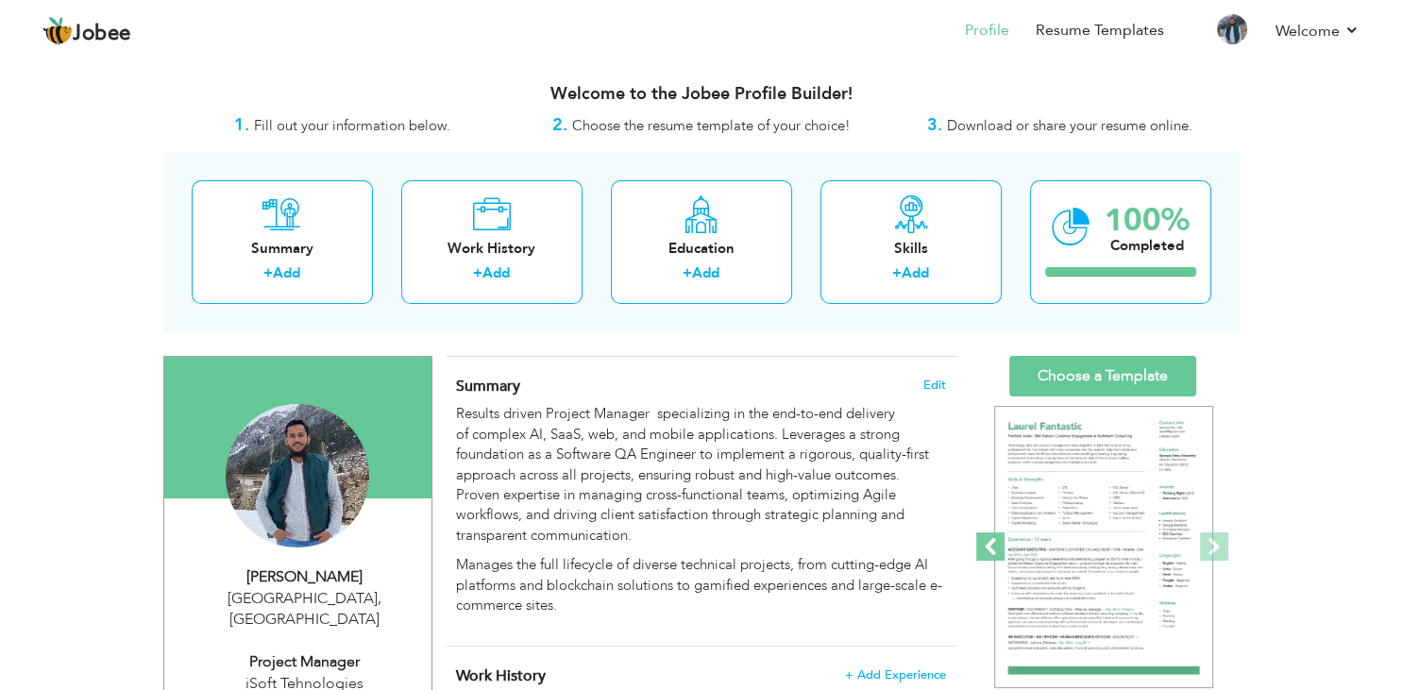
click at [995, 542] on span at bounding box center [990, 546] width 28 height 28
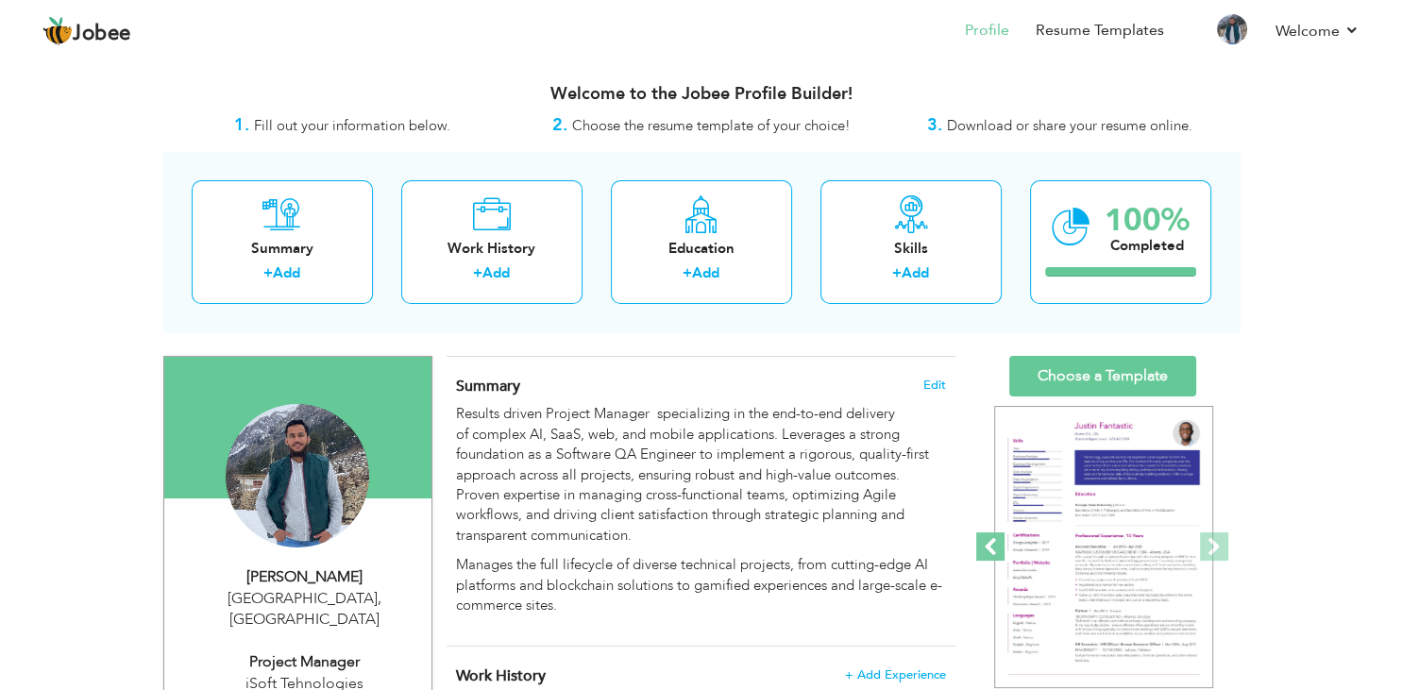
click at [995, 542] on span at bounding box center [990, 546] width 28 height 28
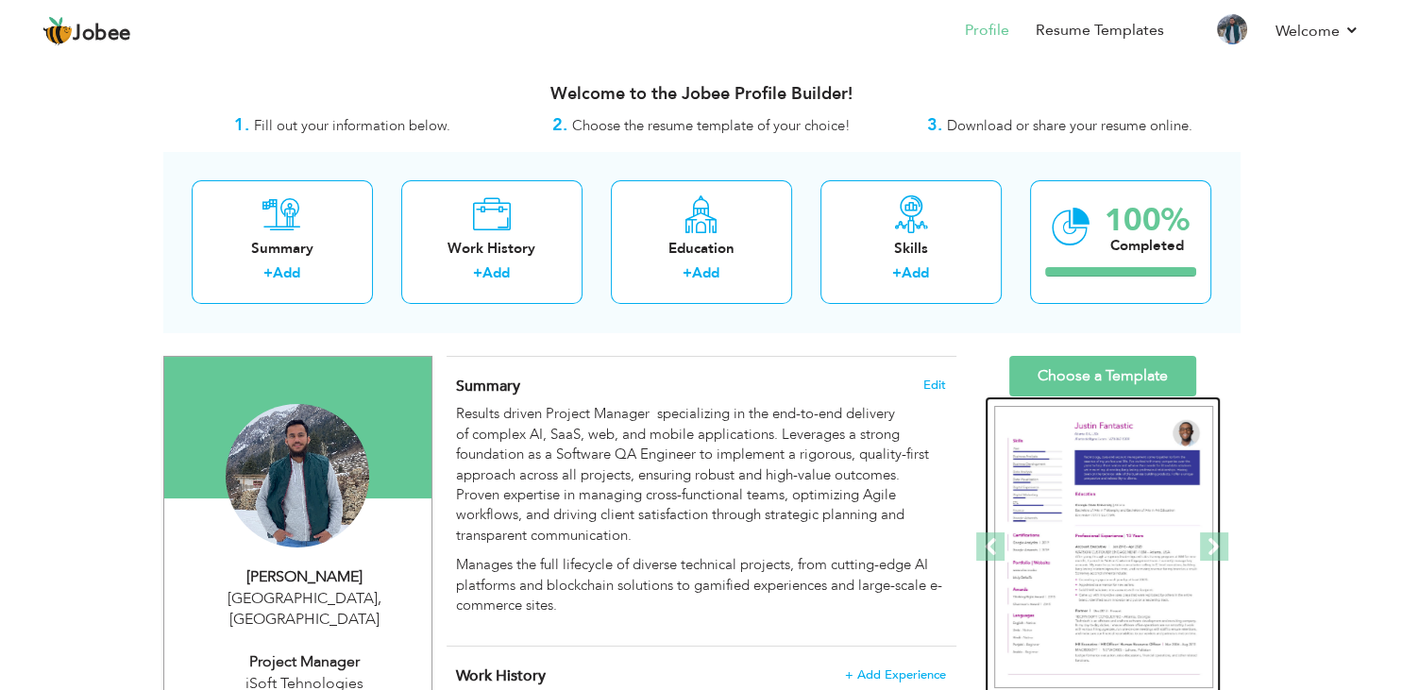
click at [1110, 536] on img at bounding box center [1103, 547] width 219 height 283
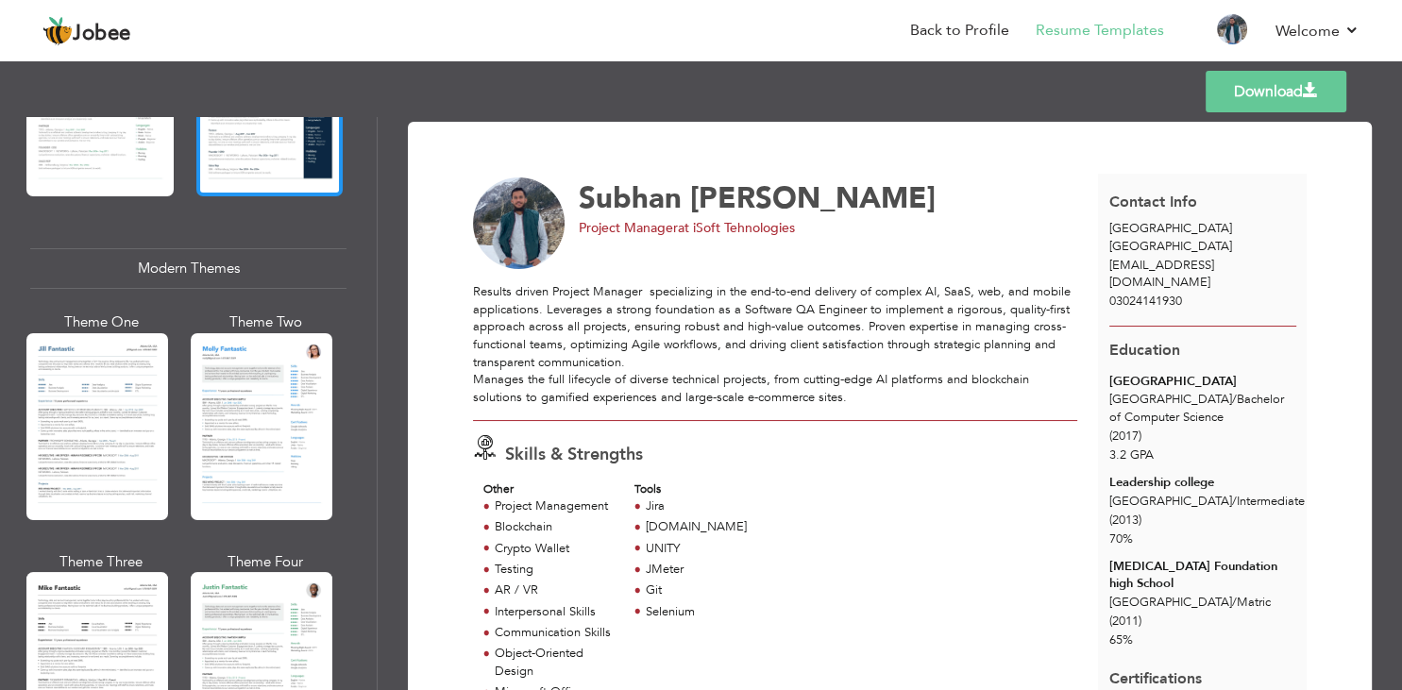
scroll to position [793, 0]
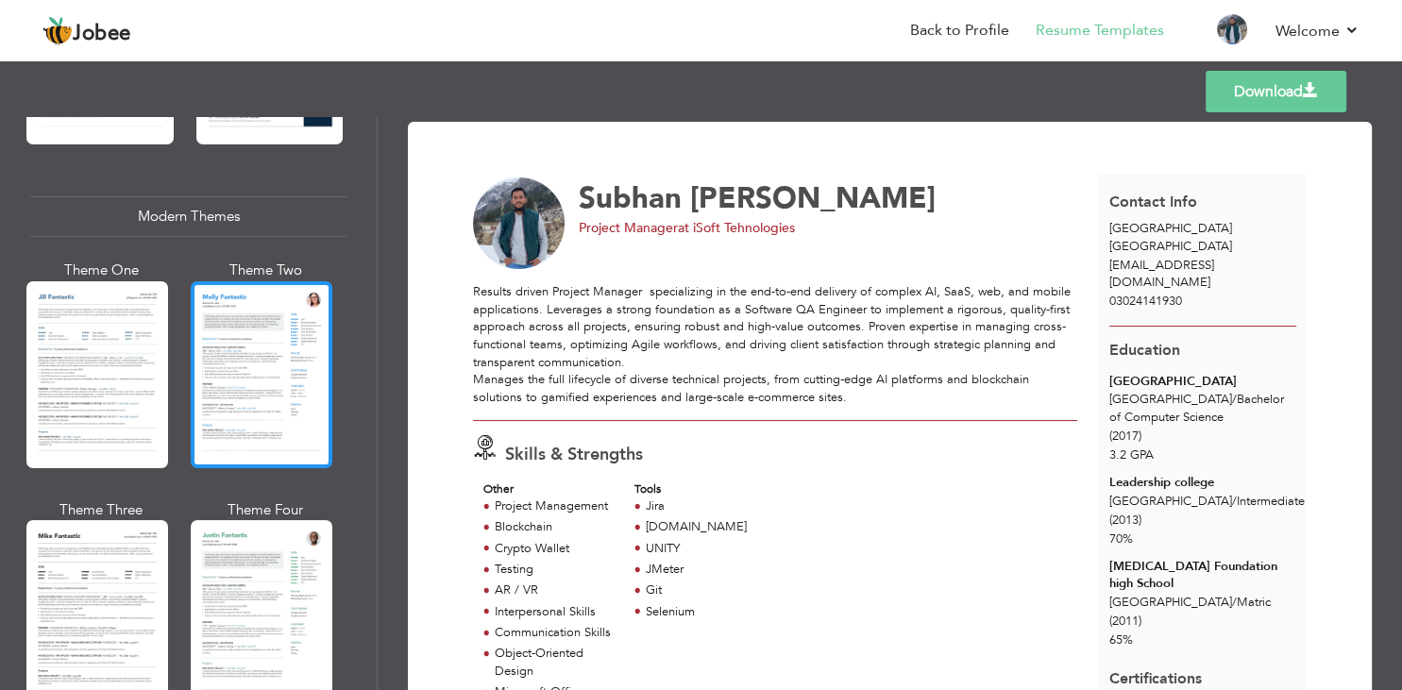
click at [275, 401] on div at bounding box center [262, 374] width 142 height 187
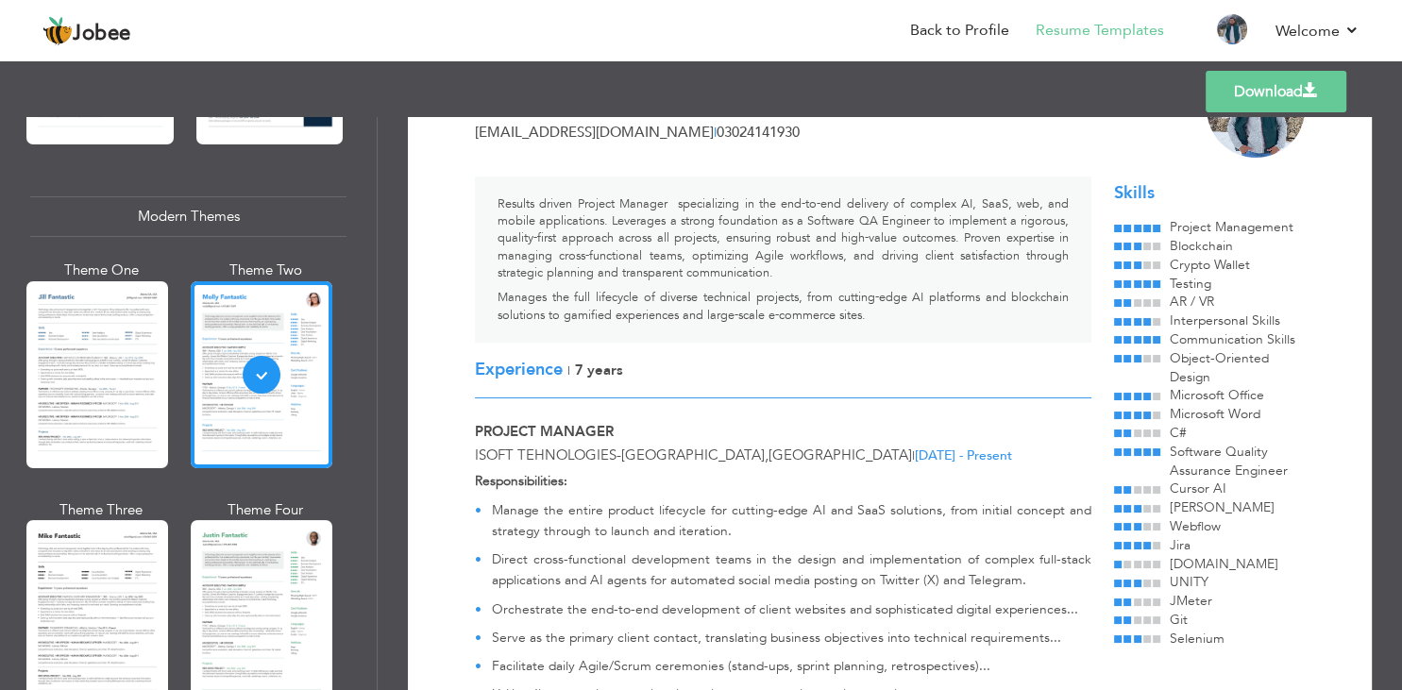
scroll to position [113, 0]
click at [1312, 83] on span at bounding box center [1310, 90] width 15 height 15
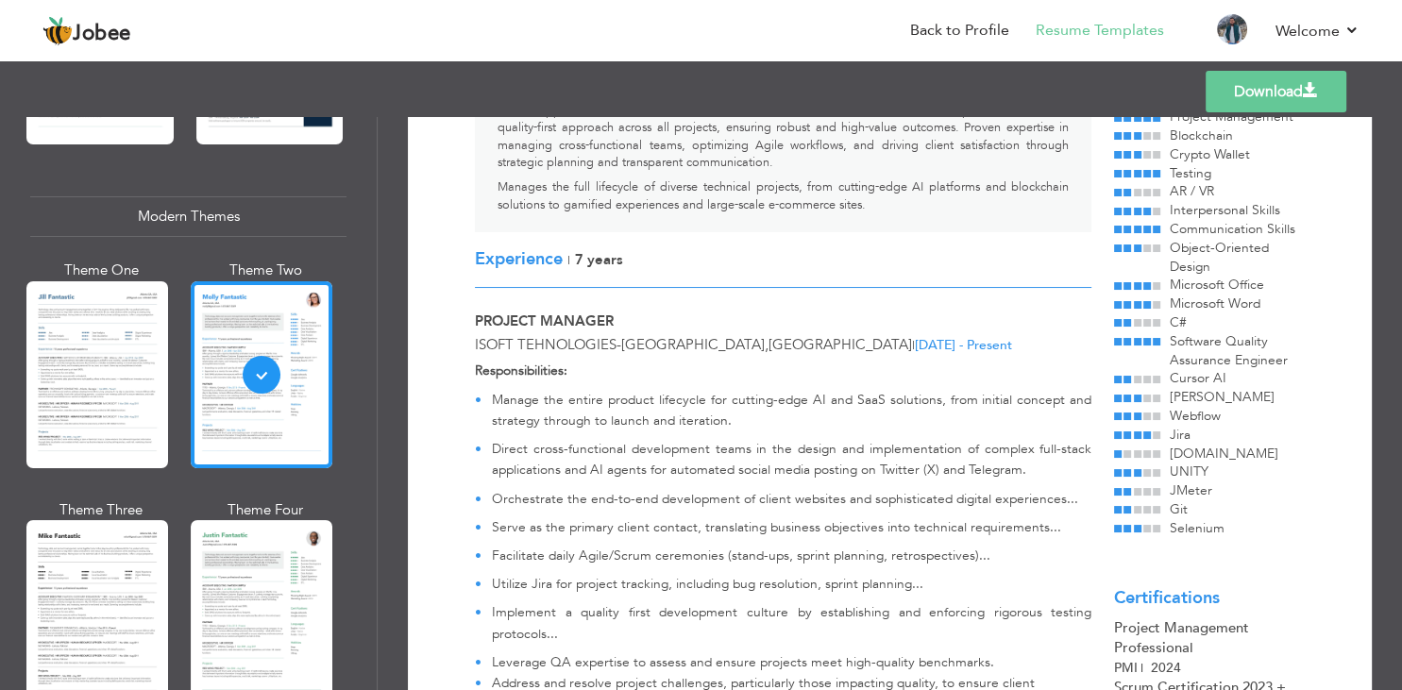
click at [767, 517] on p "Serve as the primary client contact, translating business objectives into techn…" at bounding box center [791, 527] width 599 height 21
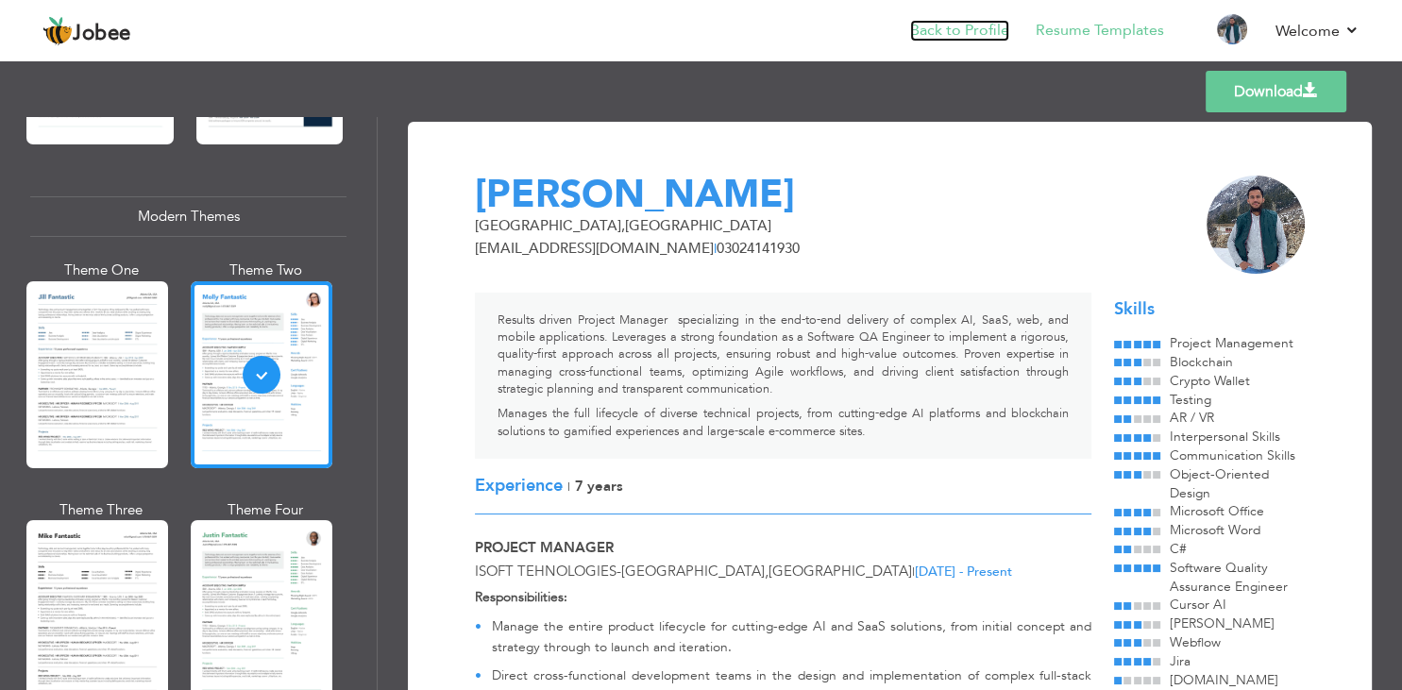
click at [981, 33] on link "Back to Profile" at bounding box center [959, 31] width 99 height 22
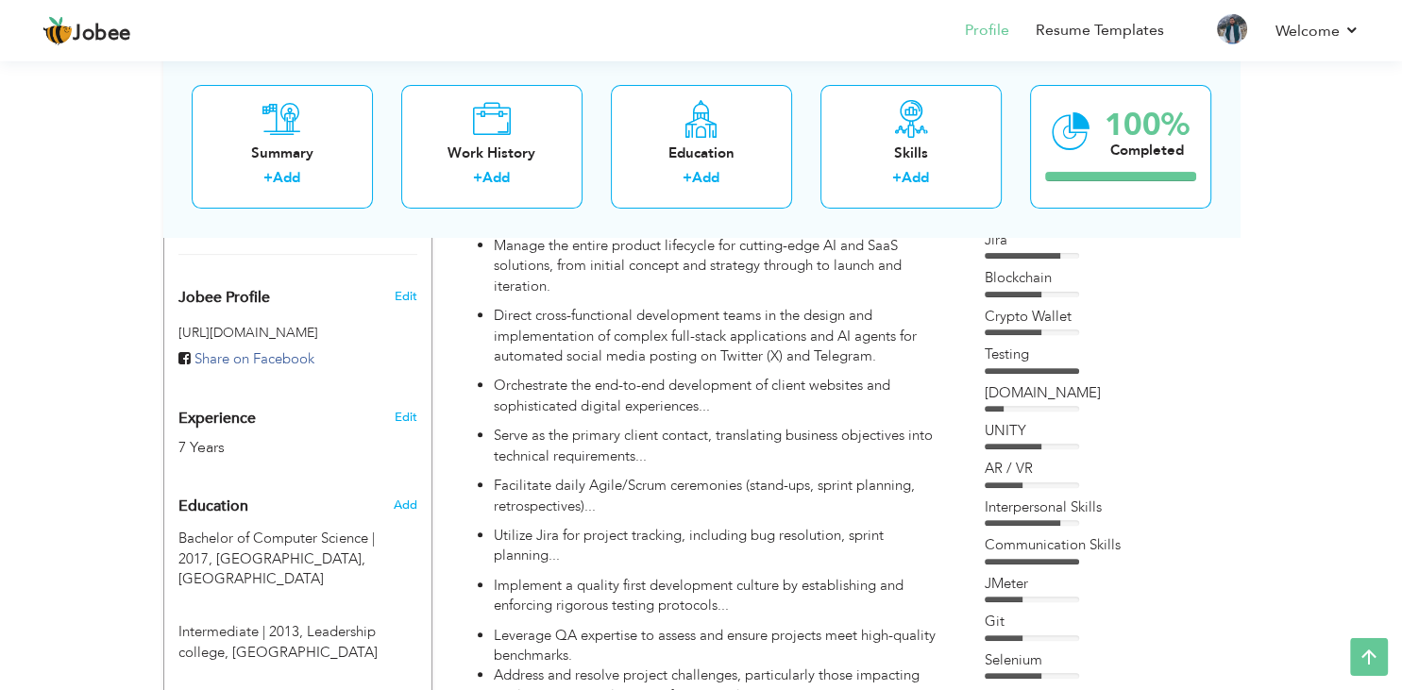
scroll to position [598, 0]
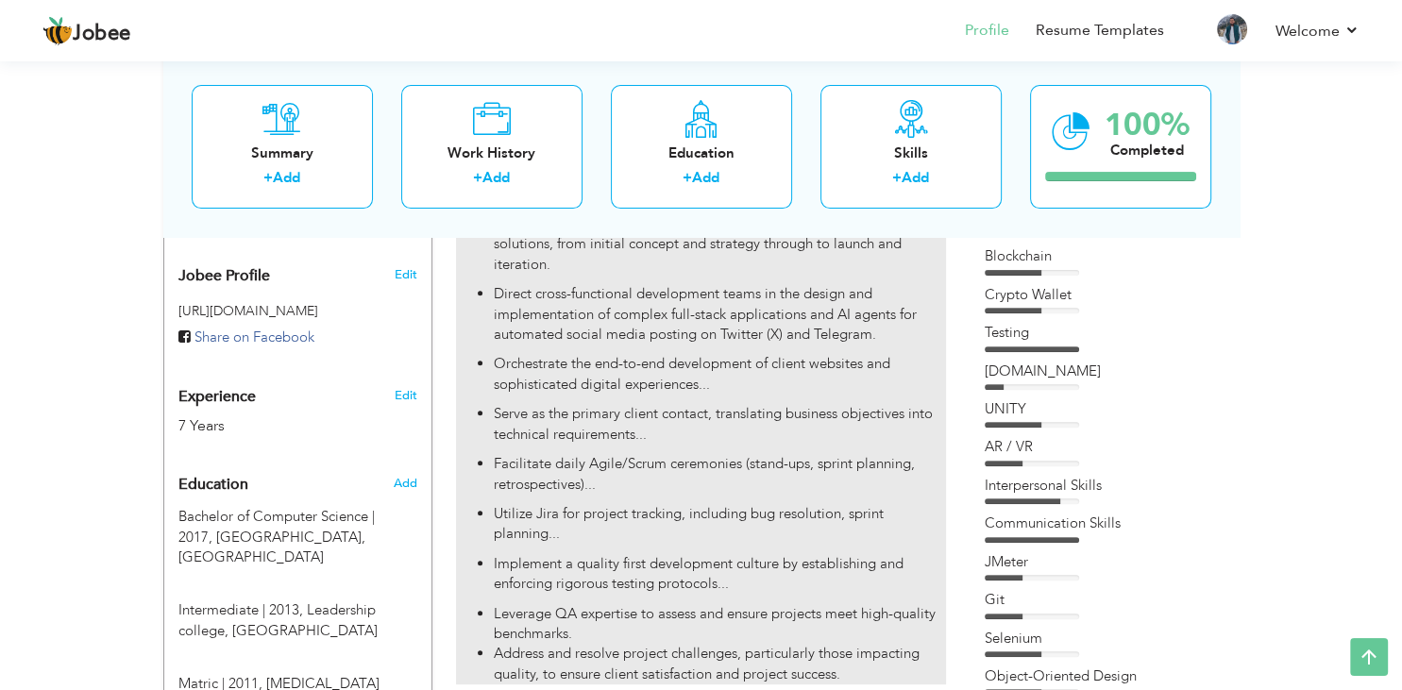
click at [614, 508] on p "Utilize Jira for project tracking, including bug resolution, sprint planning..." at bounding box center [719, 524] width 451 height 41
type input "Project Manager"
type input "iSoft Tehnologies"
type input "03/2023"
type input "[GEOGRAPHIC_DATA]"
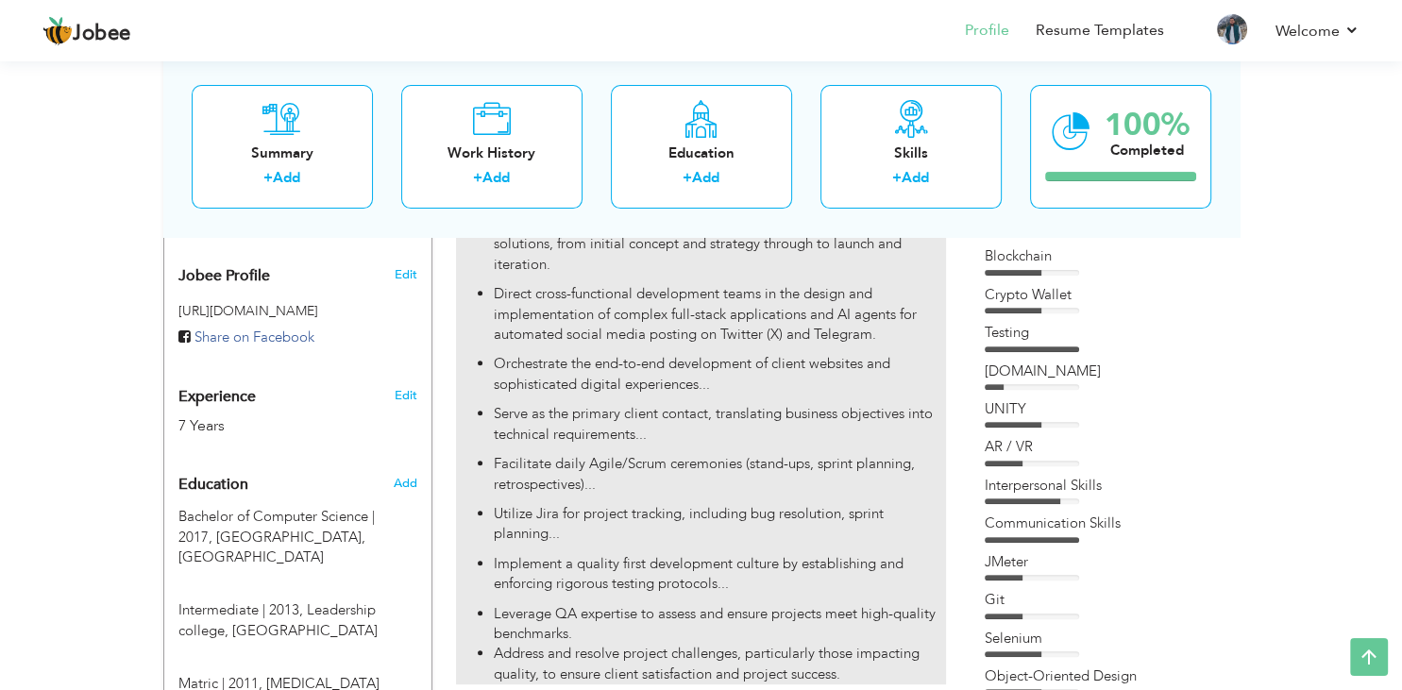
type input "[GEOGRAPHIC_DATA]"
checkbox input "true"
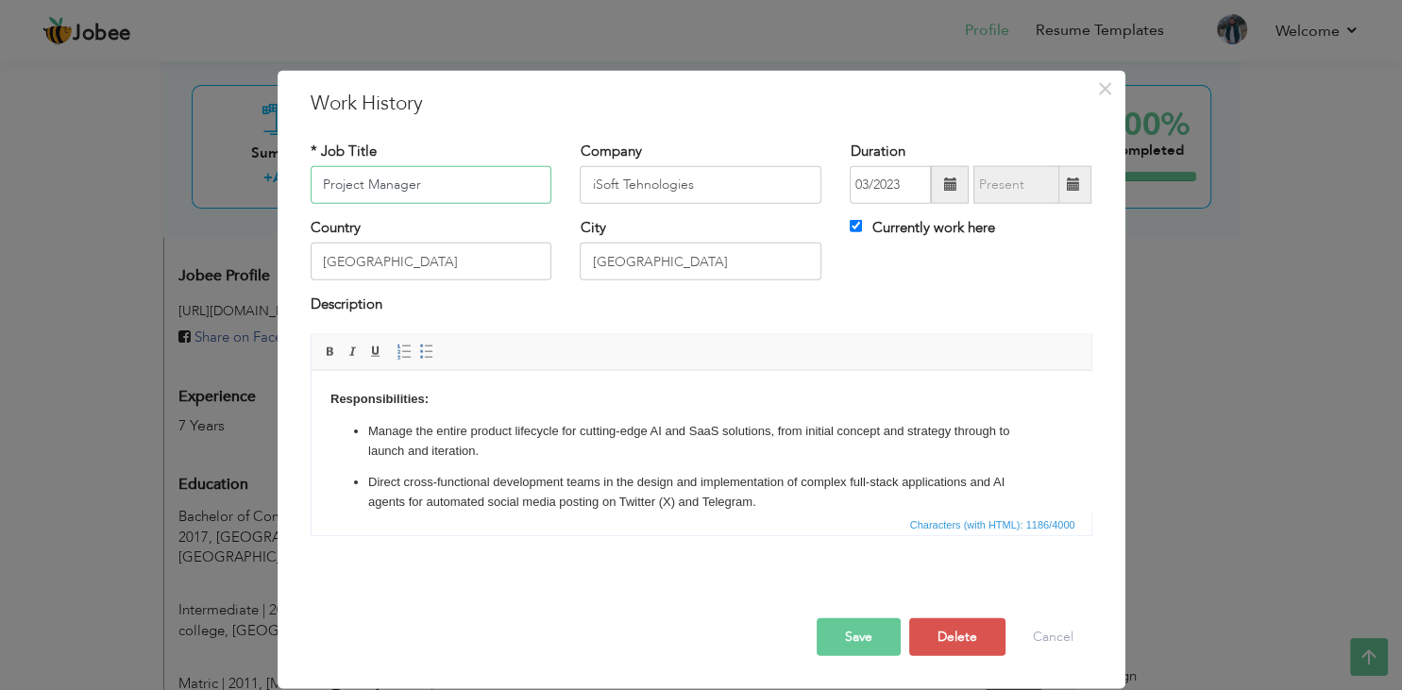
scroll to position [99, 0]
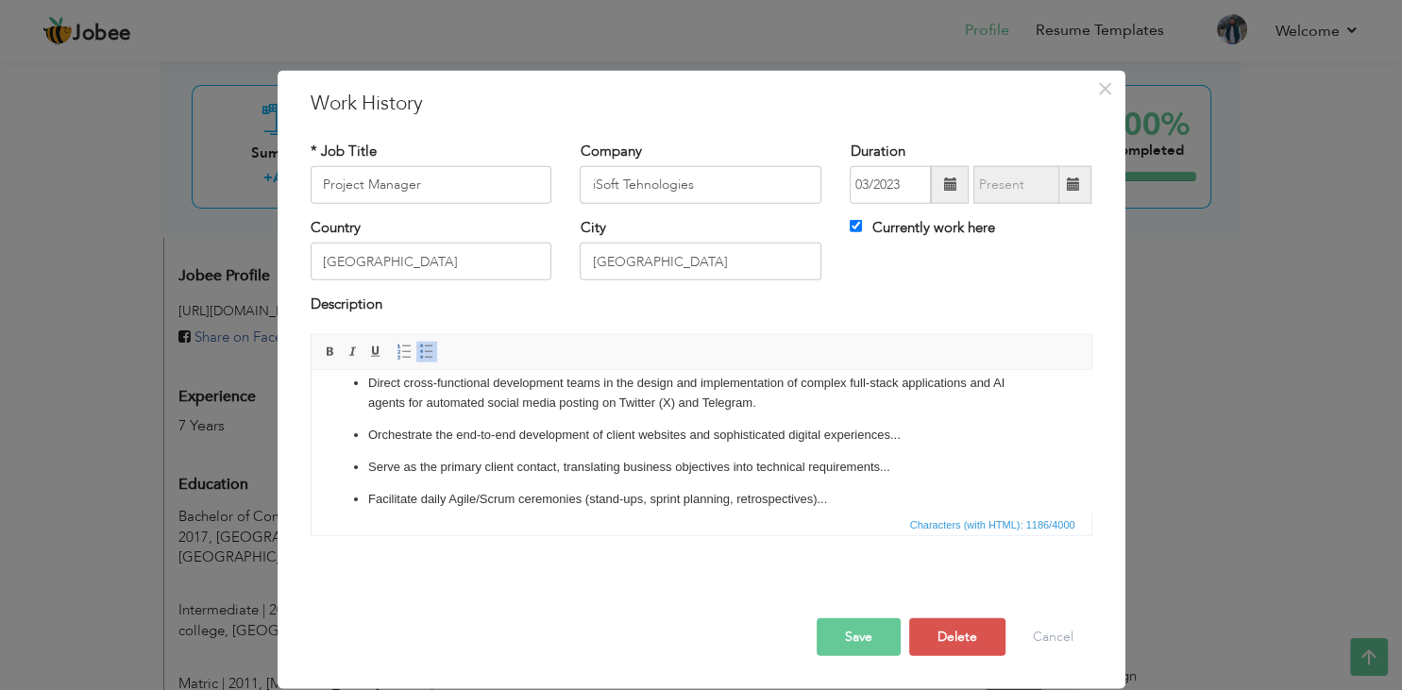
click at [912, 473] on p "Serve as the primary client contact, translating business objectives into techn…" at bounding box center [700, 467] width 666 height 20
click at [919, 434] on p "Orchestrate the end-to-end development of client websites and sophisticated dig…" at bounding box center [700, 435] width 666 height 20
click at [855, 493] on p "Facilitate daily Agile/Scrum ceremonies (stand-ups, sprint planning, retrospect…" at bounding box center [700, 499] width 666 height 20
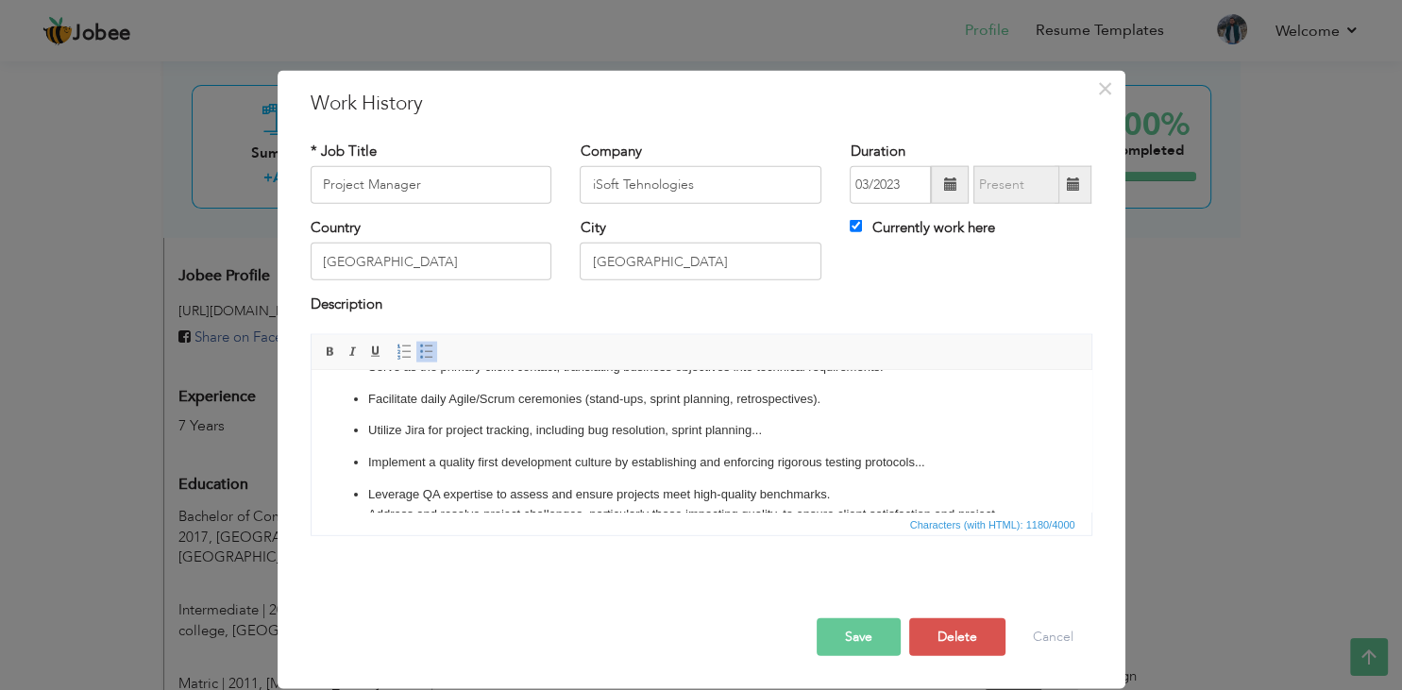
click at [806, 433] on p "Utilize Jira for project tracking, including bug resolution, sprint planning..." at bounding box center [700, 430] width 666 height 20
click at [939, 462] on p "Implement a quality first development culture by establishing and enforcing rig…" at bounding box center [700, 462] width 666 height 20
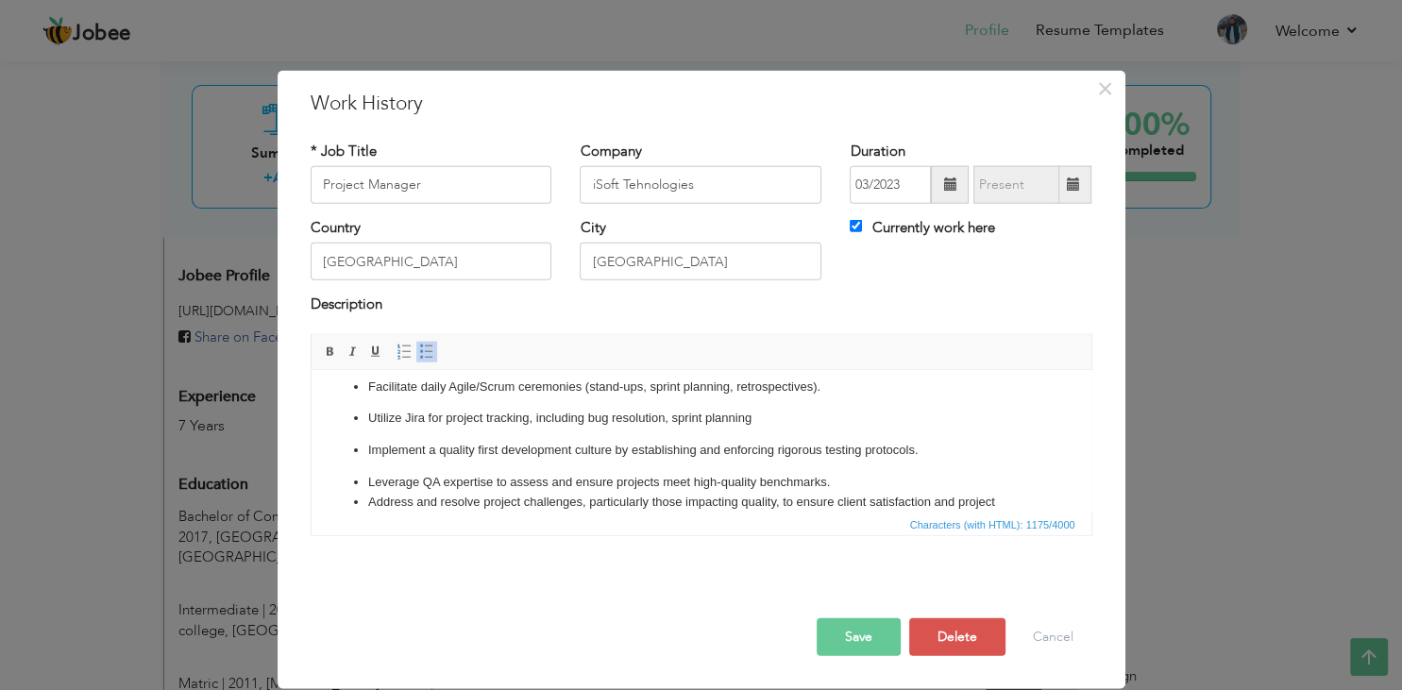
scroll to position [230, 0]
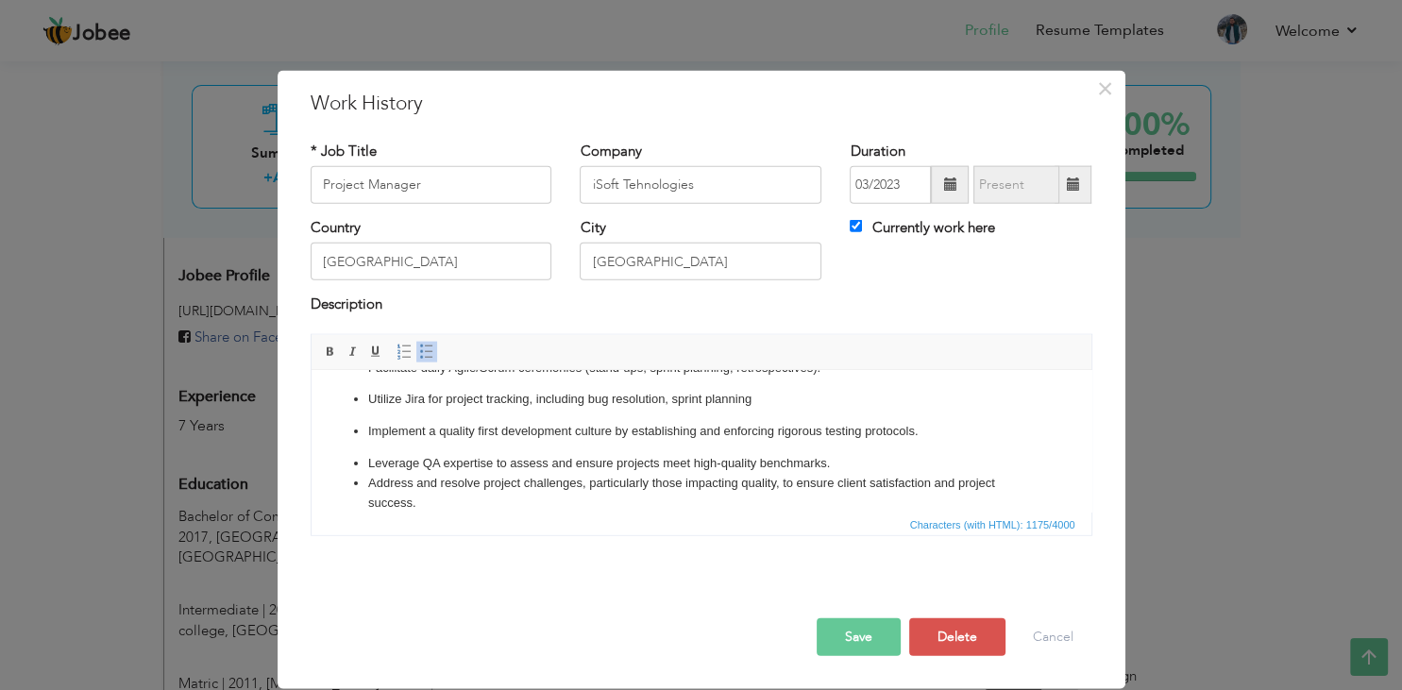
click at [874, 636] on button "Save" at bounding box center [859, 636] width 84 height 38
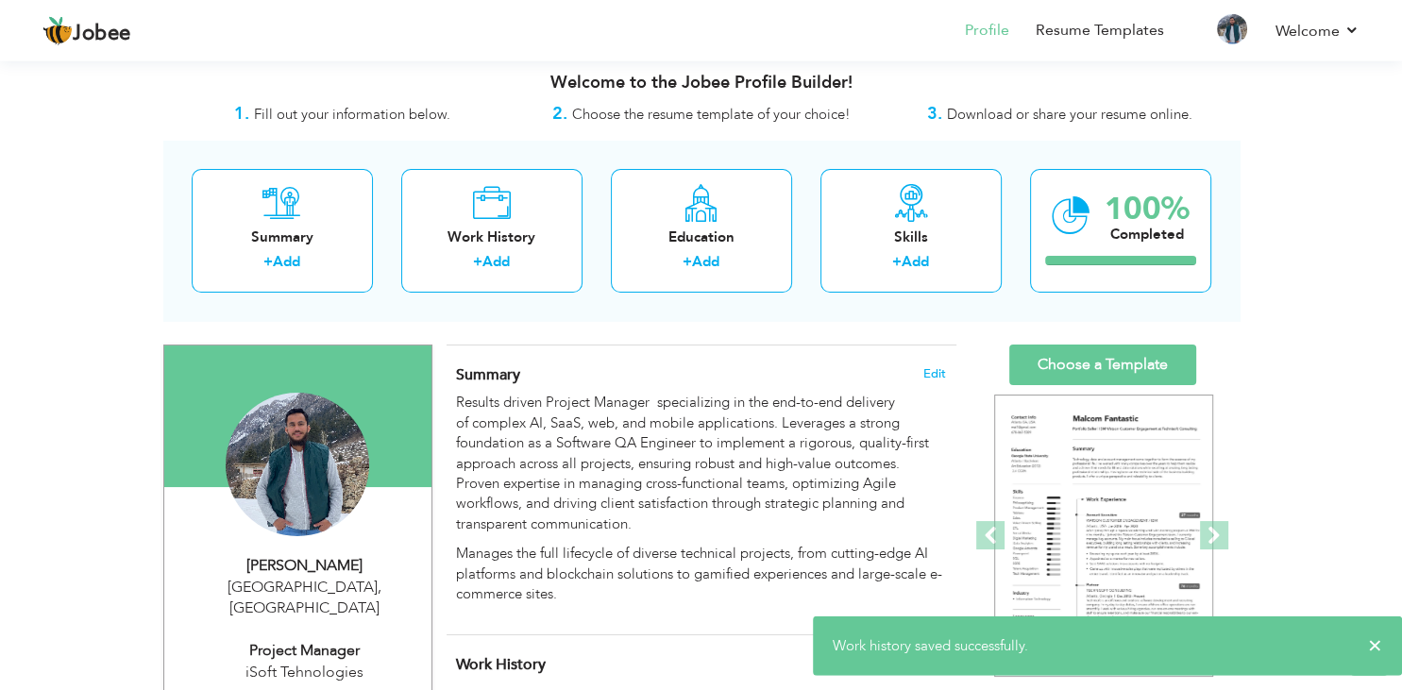
scroll to position [0, 0]
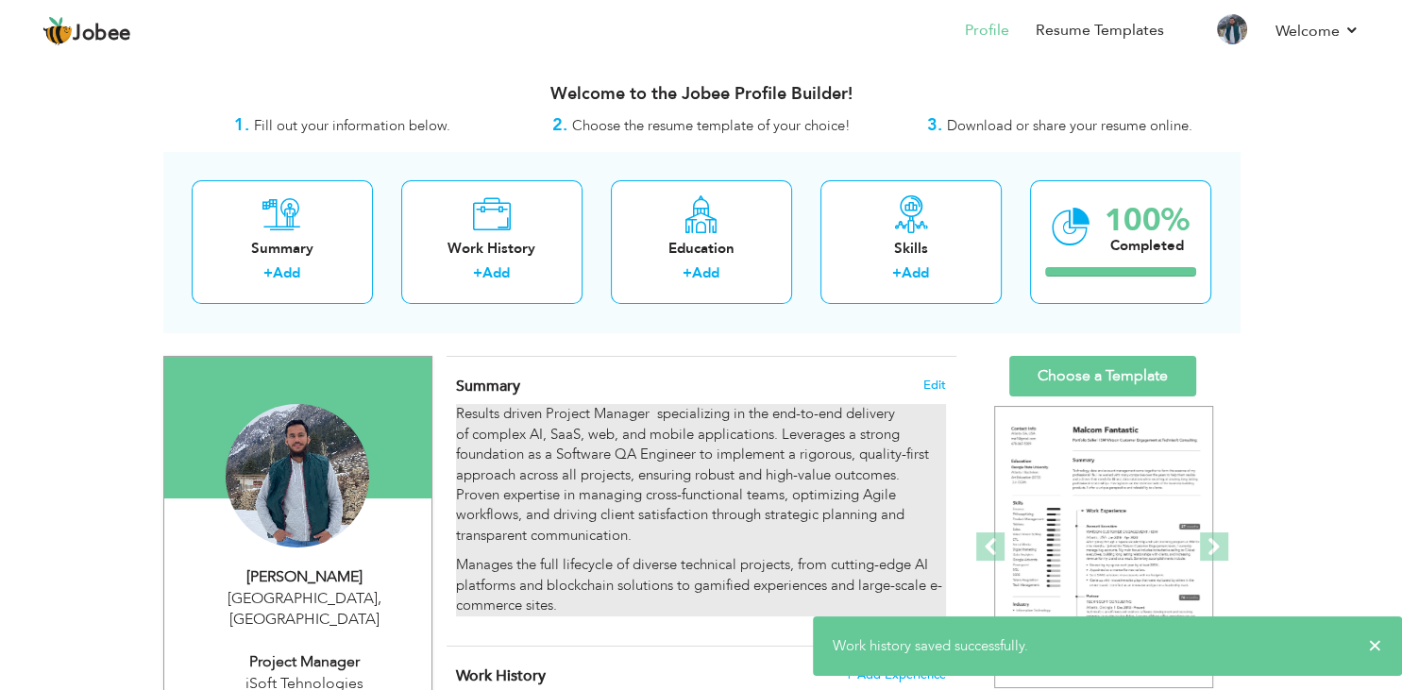
click at [699, 447] on p "Results driven Project Manager specializing in the end-to-end delivery of compl…" at bounding box center [700, 475] width 489 height 142
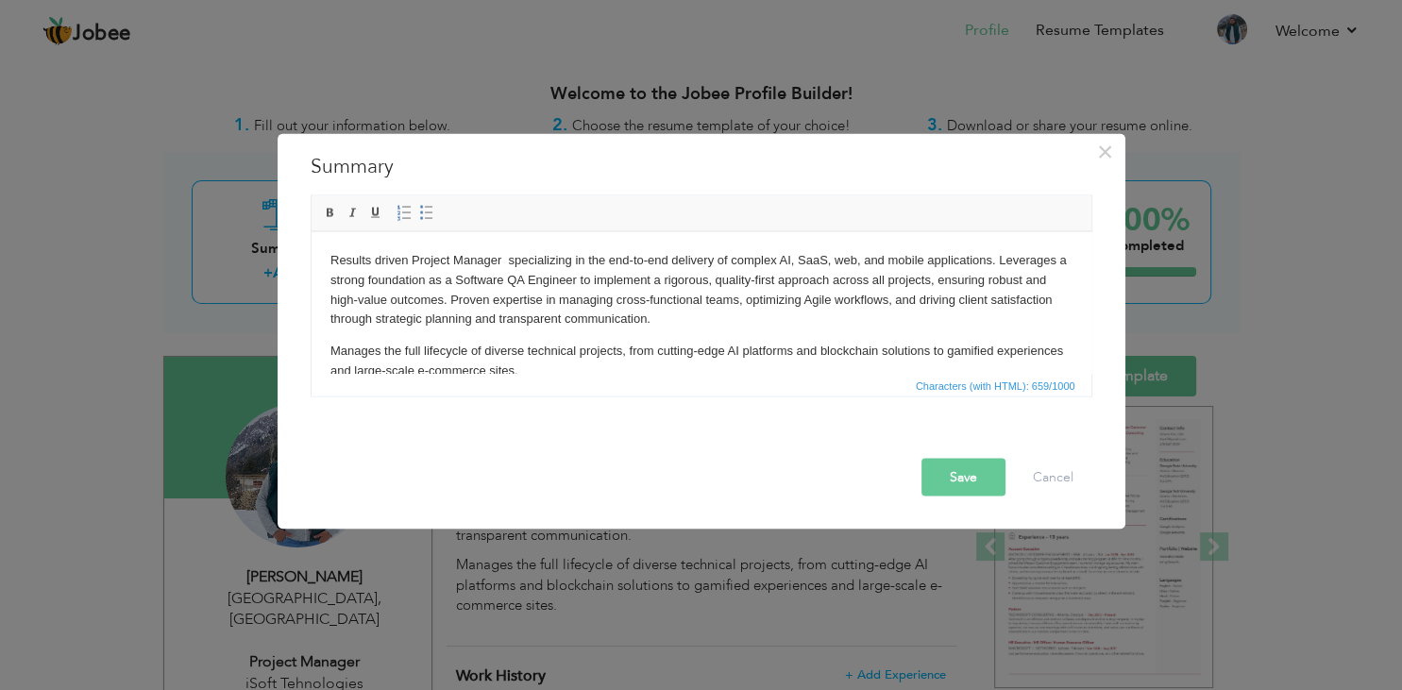
click at [756, 280] on p "Results driven Project Manager specializing in the end-to-end delivery of compl…" at bounding box center [700, 289] width 742 height 78
drag, startPoint x: 988, startPoint y: 276, endPoint x: 1047, endPoint y: 278, distance: 58.6
click at [1047, 278] on p "Results driven Project Manager specializing in the end-to-end delivery of compl…" at bounding box center [700, 289] width 742 height 78
click at [1020, 277] on p "Results driven Project Manager specializing in the end-to-end delivery of compl…" at bounding box center [700, 289] width 742 height 78
click at [989, 284] on p "Results driven Project Manager specializing in the end-to-end delivery of compl…" at bounding box center [700, 289] width 742 height 78
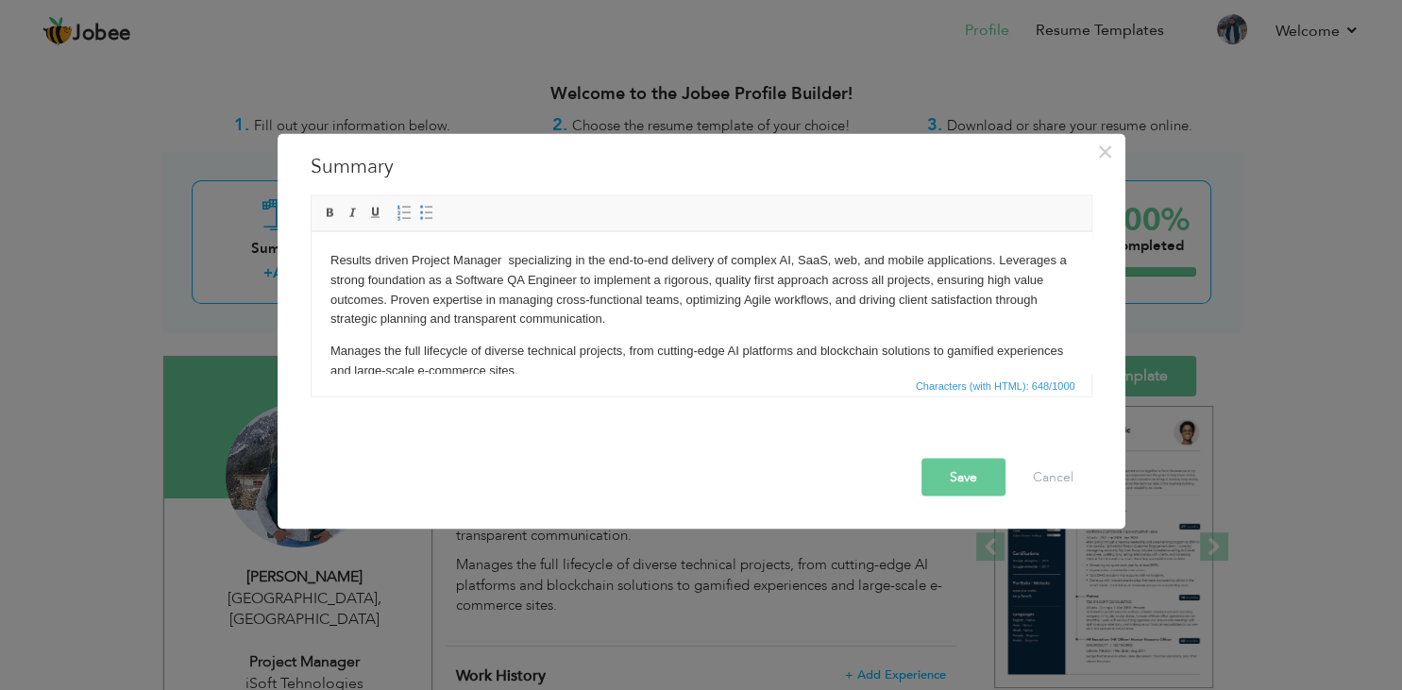
scroll to position [7, 0]
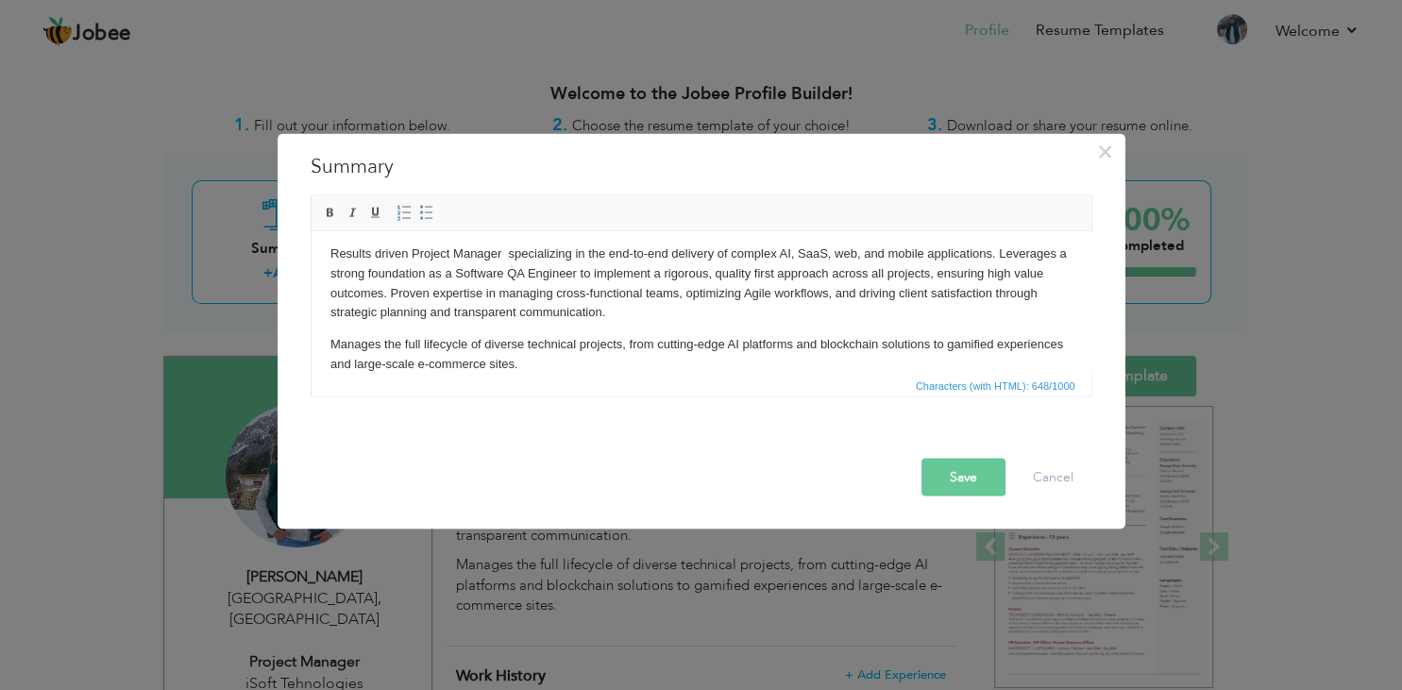
click at [700, 346] on p "Manages the full lifecycle of diverse technical projects, from cutting-edge AI …" at bounding box center [700, 354] width 742 height 40
click at [700, 347] on p "Manages the full lifecycle of diverse technical projects, from cutting-edge AI …" at bounding box center [700, 354] width 742 height 40
drag, startPoint x: 695, startPoint y: 345, endPoint x: 716, endPoint y: 356, distance: 23.7
click at [704, 349] on p "Manages the full lifecycle of diverse technical projects, from cutting-edge AI …" at bounding box center [700, 354] width 742 height 40
click at [705, 347] on p "Manages the full lifecycle of diverse technical projects, from cutting-edge AI …" at bounding box center [700, 354] width 742 height 40
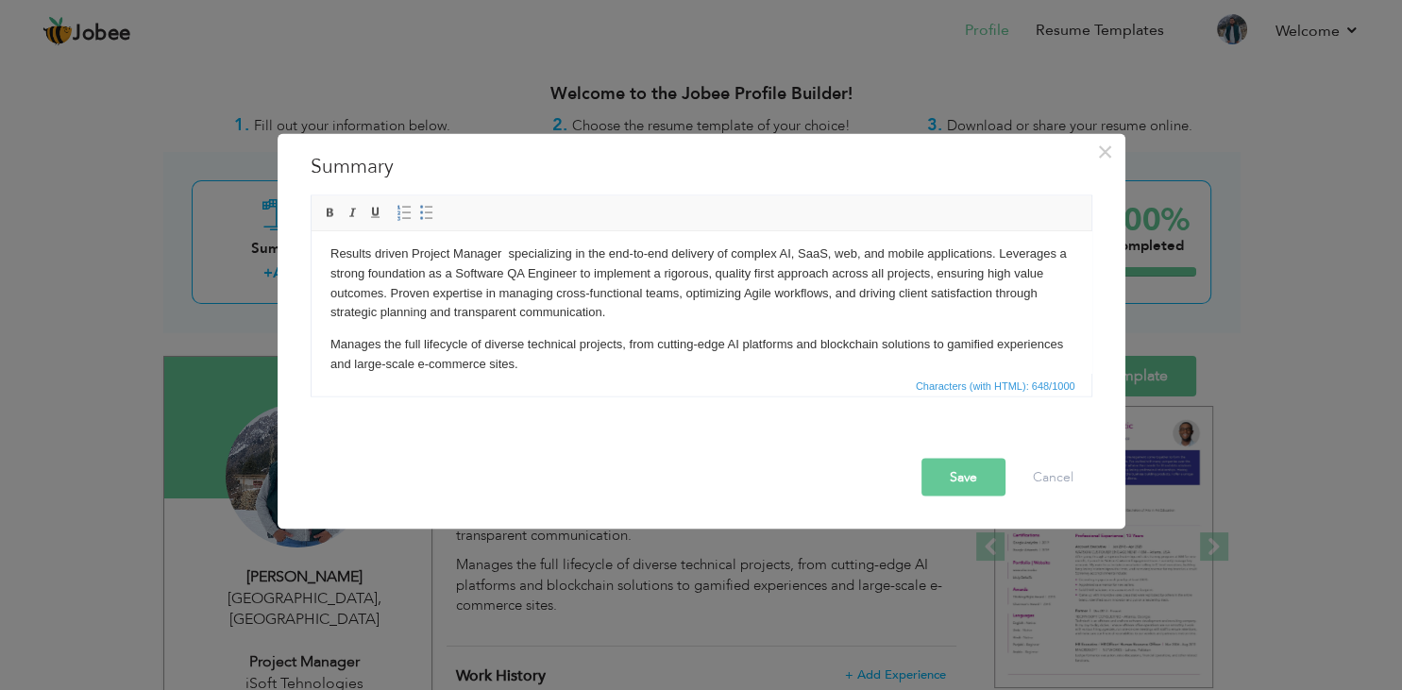
click at [700, 344] on p "Manages the full lifecycle of diverse technical projects, from cutting-edge AI …" at bounding box center [700, 354] width 742 height 40
click at [970, 466] on button "Save" at bounding box center [963, 477] width 84 height 38
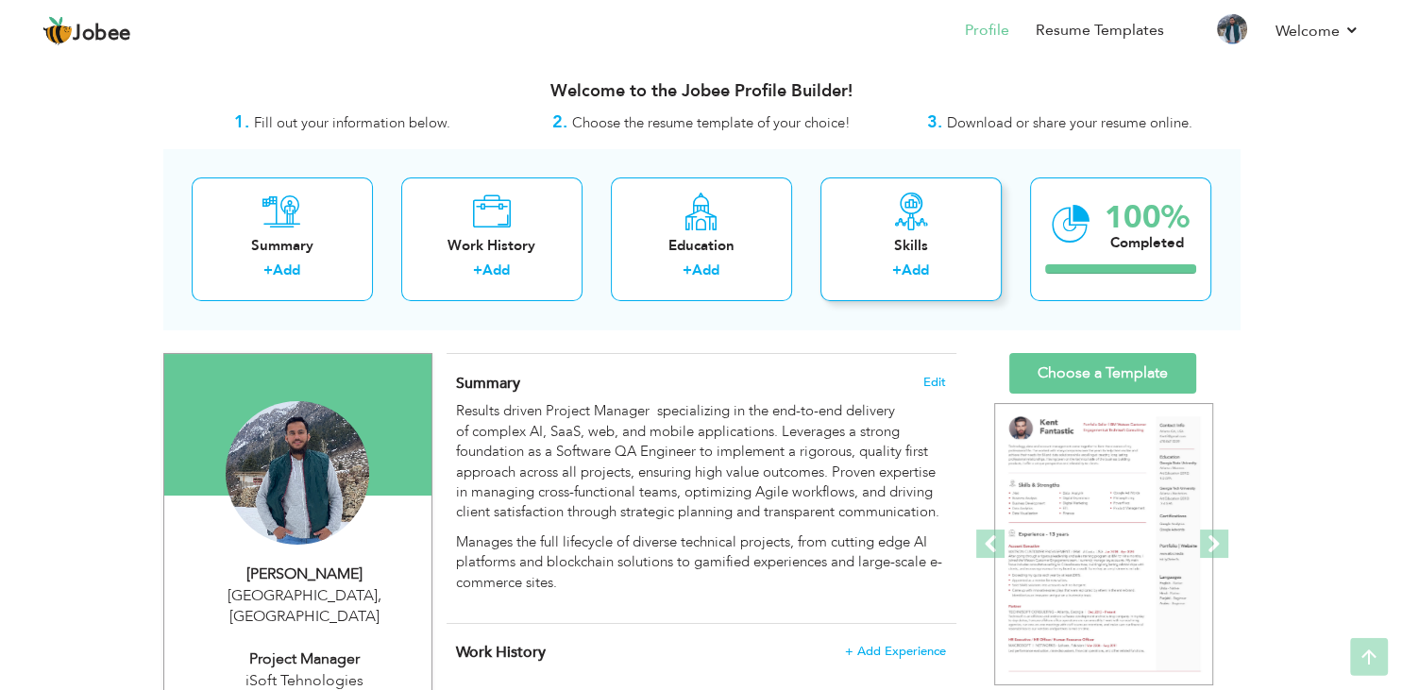
scroll to position [0, 0]
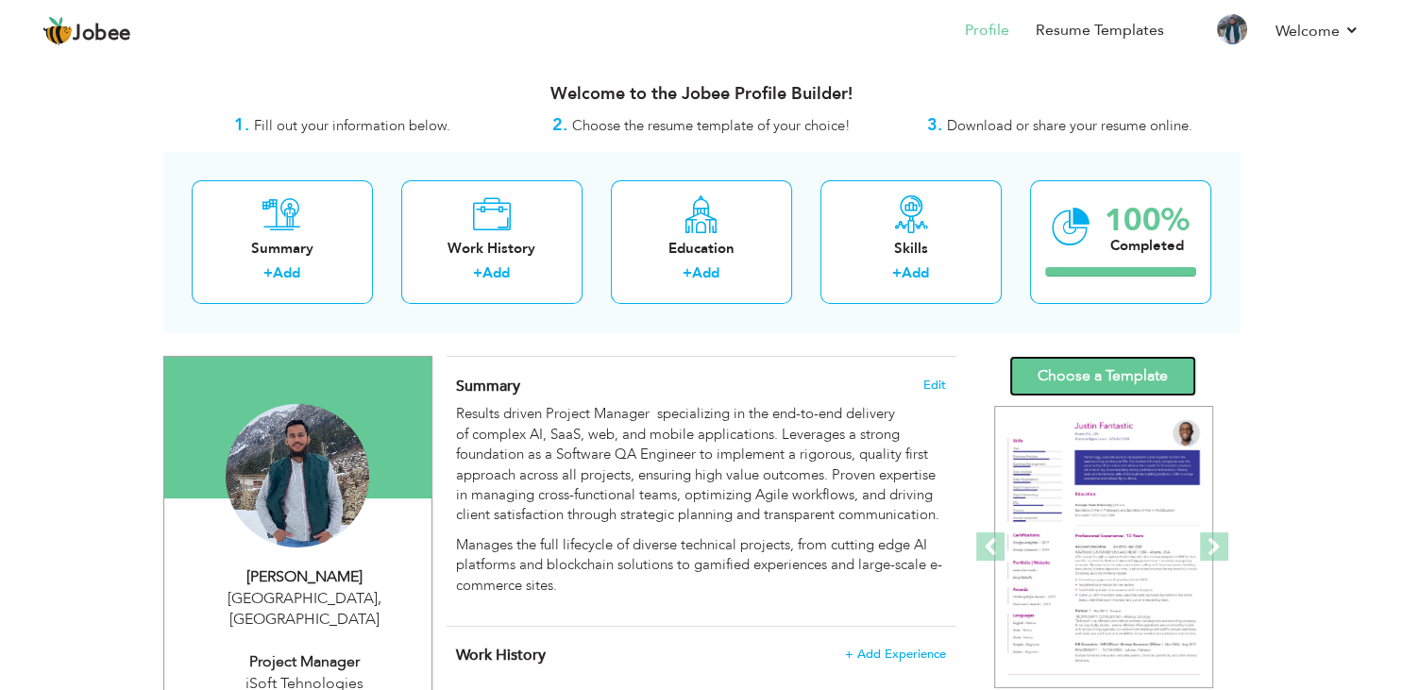
click at [1101, 379] on link "Choose a Template" at bounding box center [1102, 376] width 187 height 41
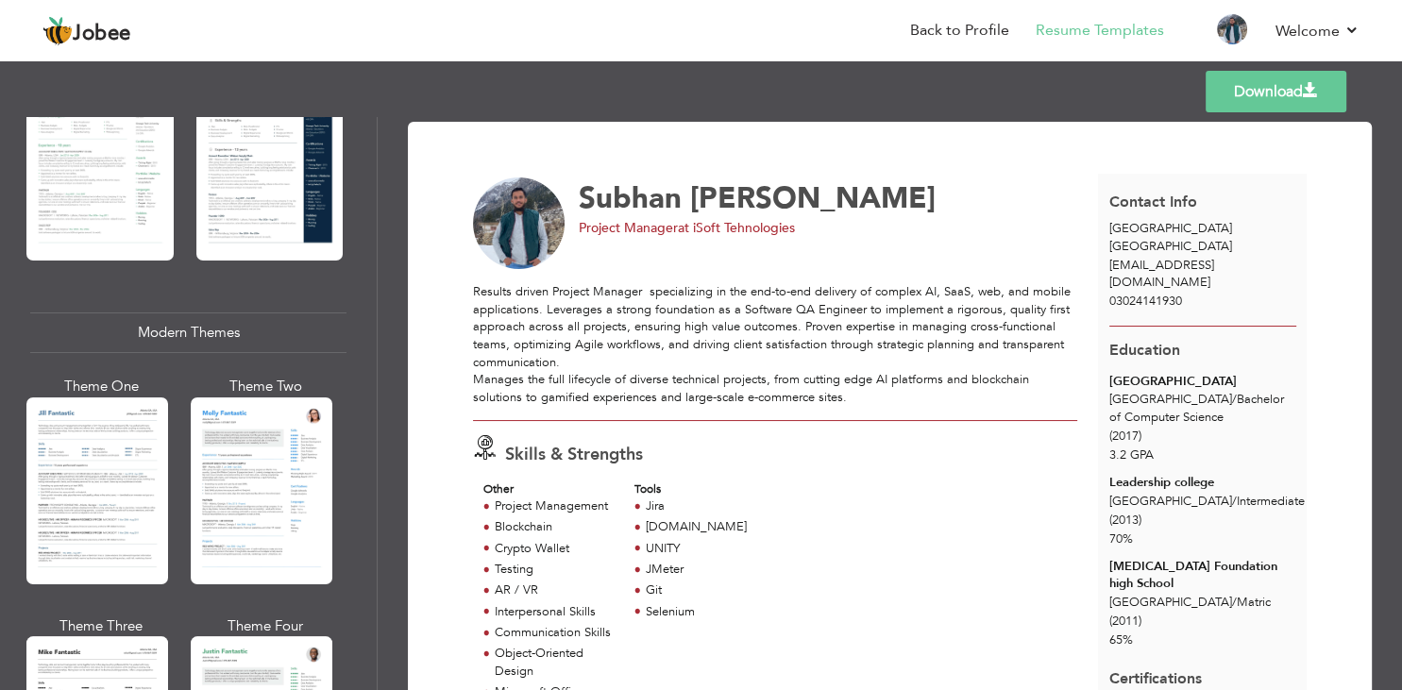
scroll to position [680, 0]
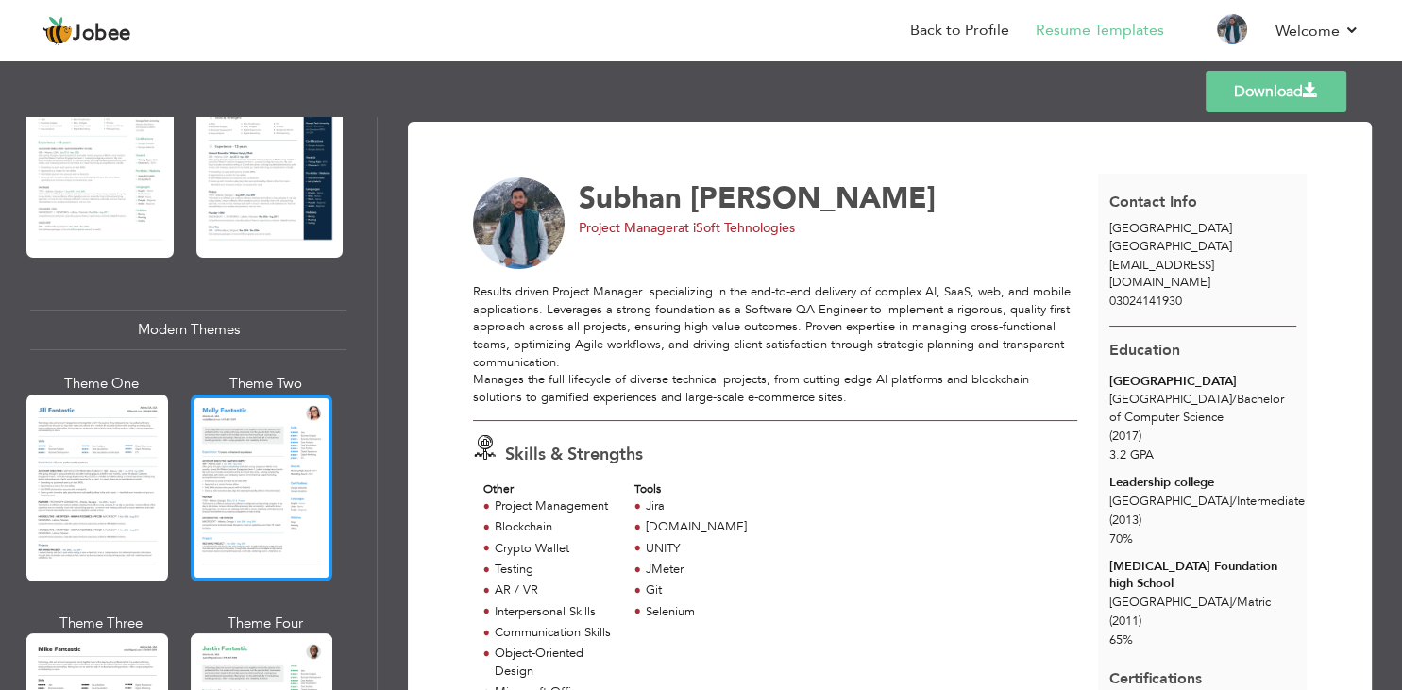
click at [251, 472] on div at bounding box center [262, 488] width 142 height 187
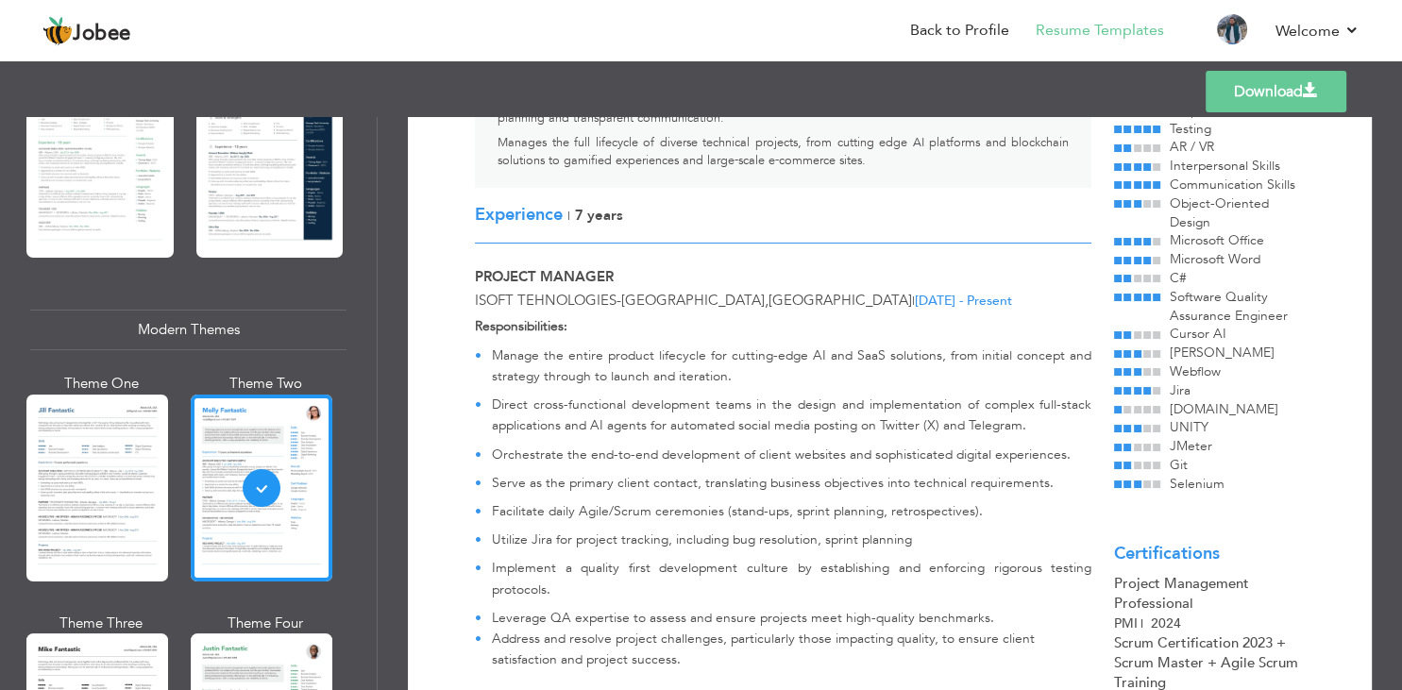
scroll to position [566, 0]
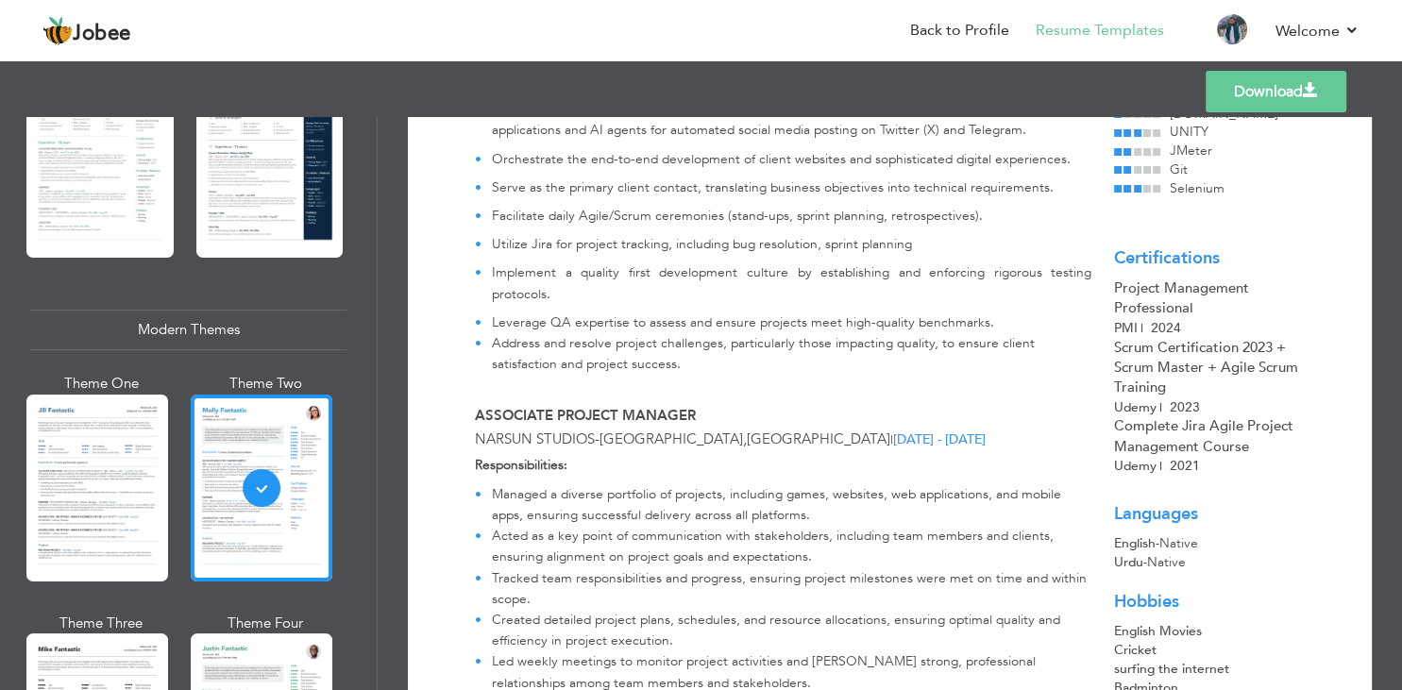
click at [1299, 100] on link "Download" at bounding box center [1276, 92] width 141 height 42
